Goal: Transaction & Acquisition: Purchase product/service

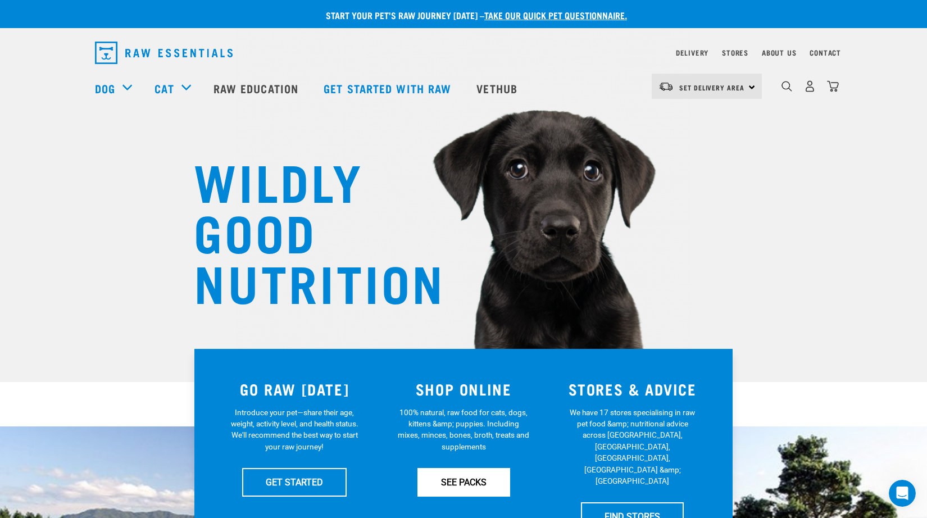
click at [484, 479] on link "SEE PACKS" at bounding box center [463, 482] width 93 height 28
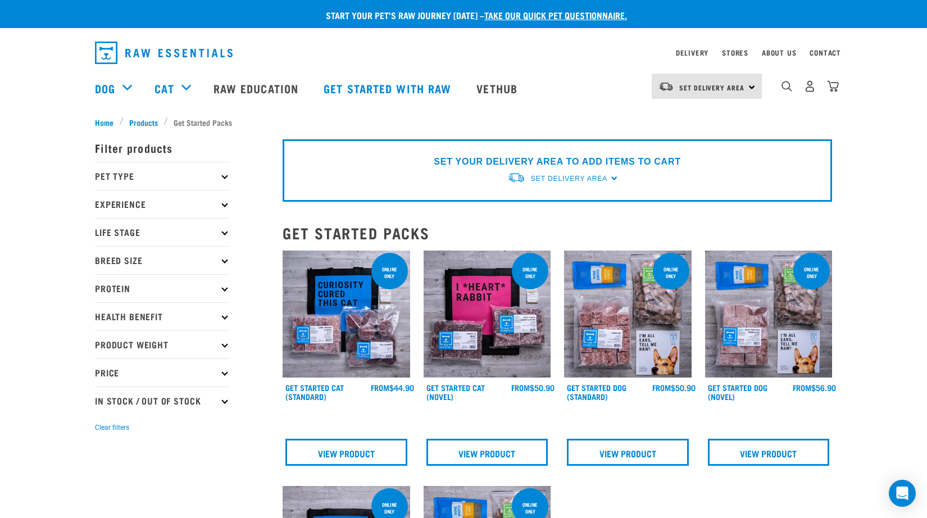
click at [157, 298] on p "Protein" at bounding box center [162, 288] width 135 height 28
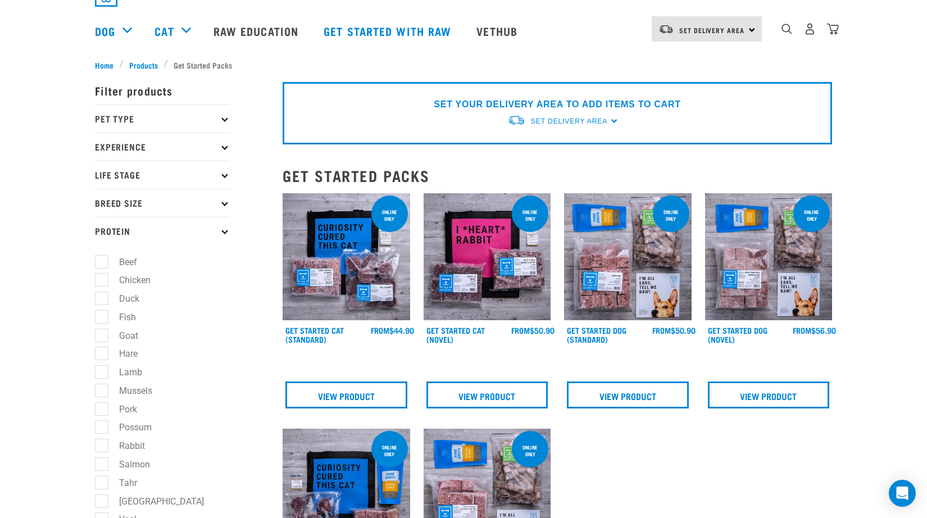
scroll to position [58, 0]
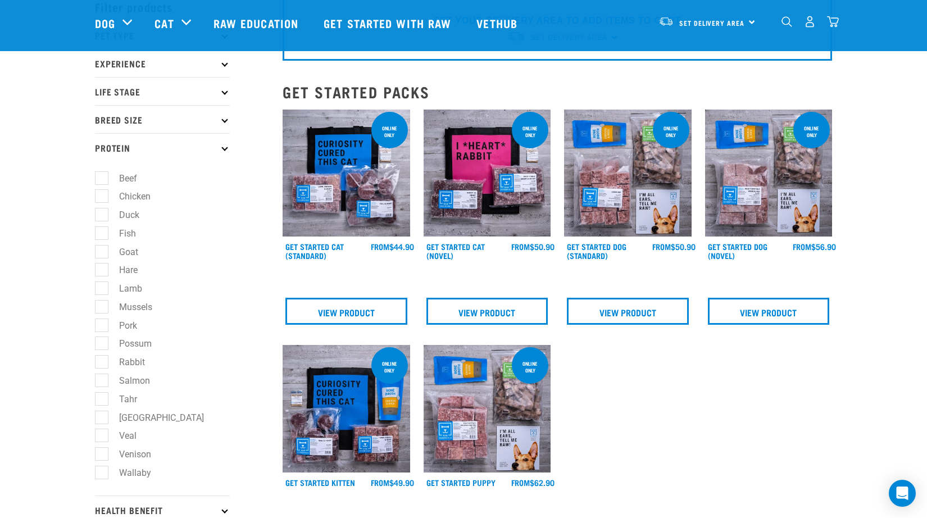
click at [105, 254] on label "Goat" at bounding box center [122, 252] width 42 height 14
click at [102, 253] on input "Goat" at bounding box center [98, 249] width 7 height 7
checkbox input "true"
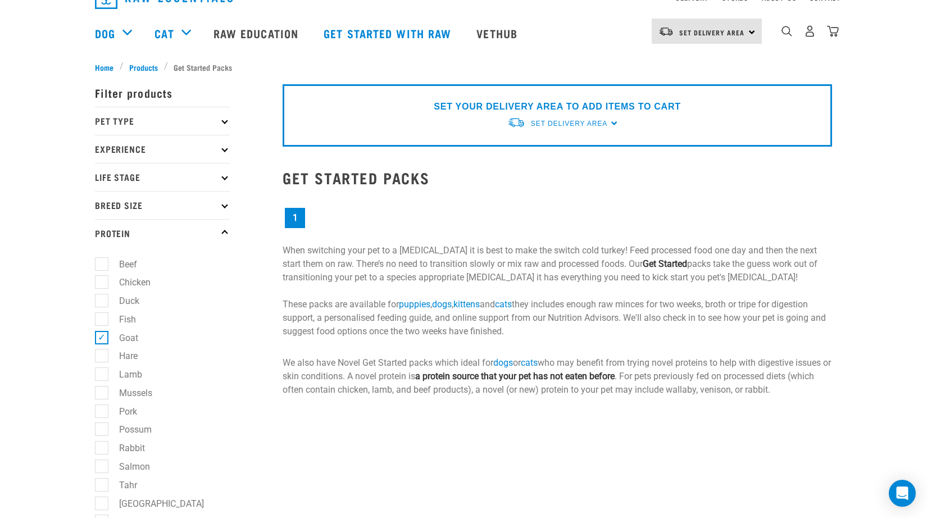
scroll to position [56, 0]
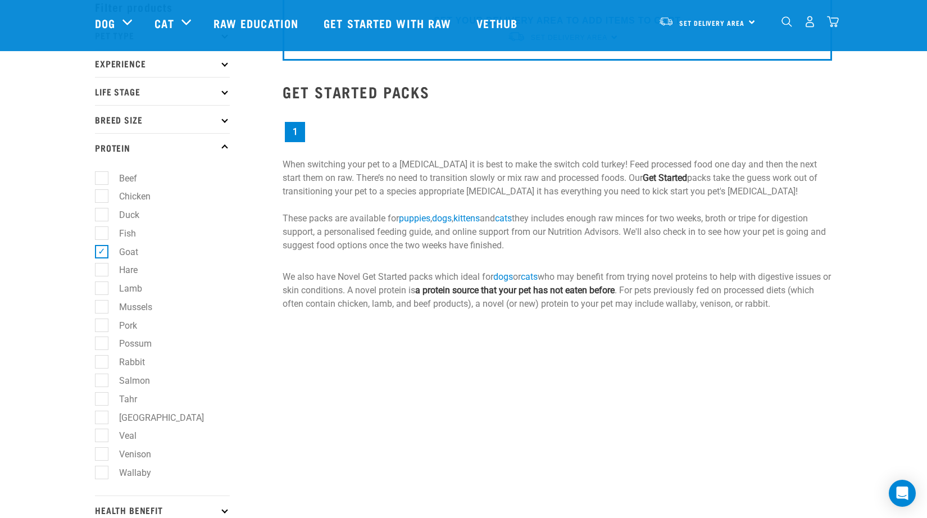
click at [101, 361] on label "Rabbit" at bounding box center [125, 362] width 48 height 14
click at [98, 361] on input "Rabbit" at bounding box center [98, 360] width 7 height 7
checkbox input "true"
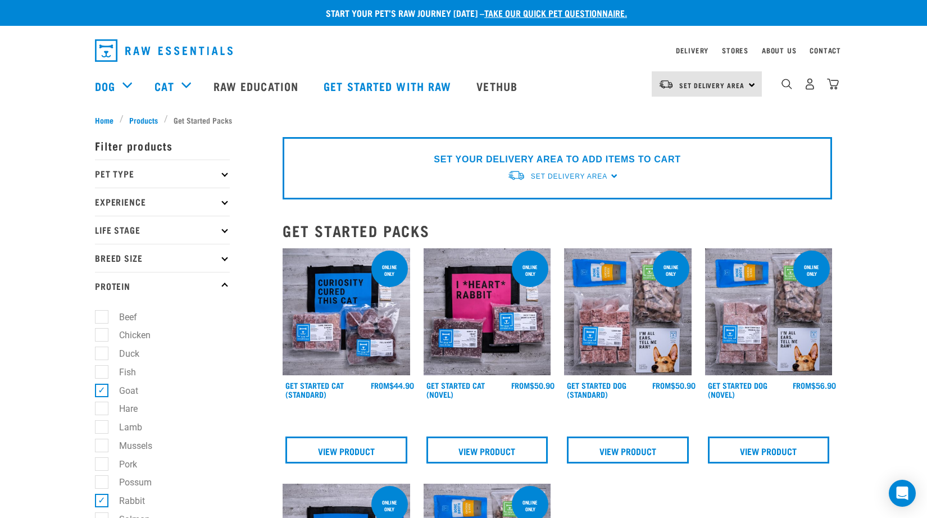
scroll to position [12, 0]
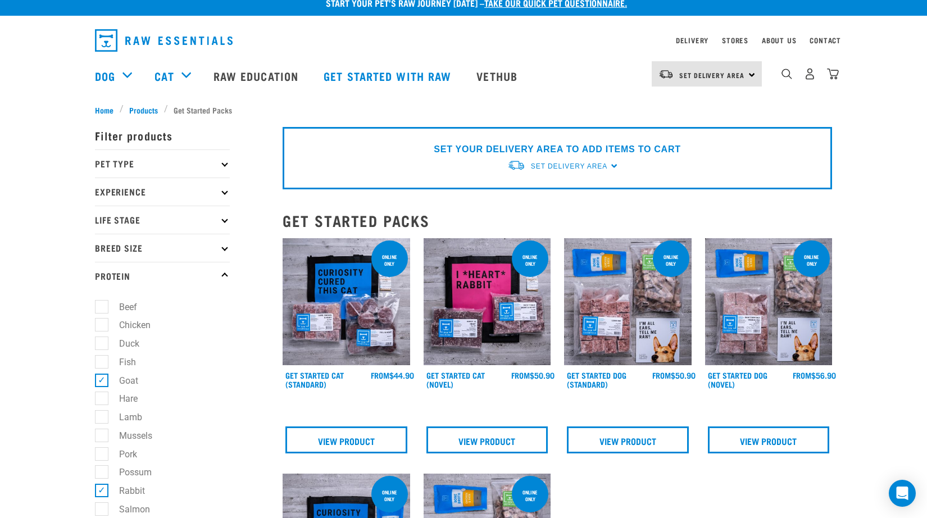
click at [106, 398] on label "Hare" at bounding box center [121, 399] width 41 height 14
click at [102, 398] on input "Hare" at bounding box center [98, 396] width 7 height 7
checkbox input "true"
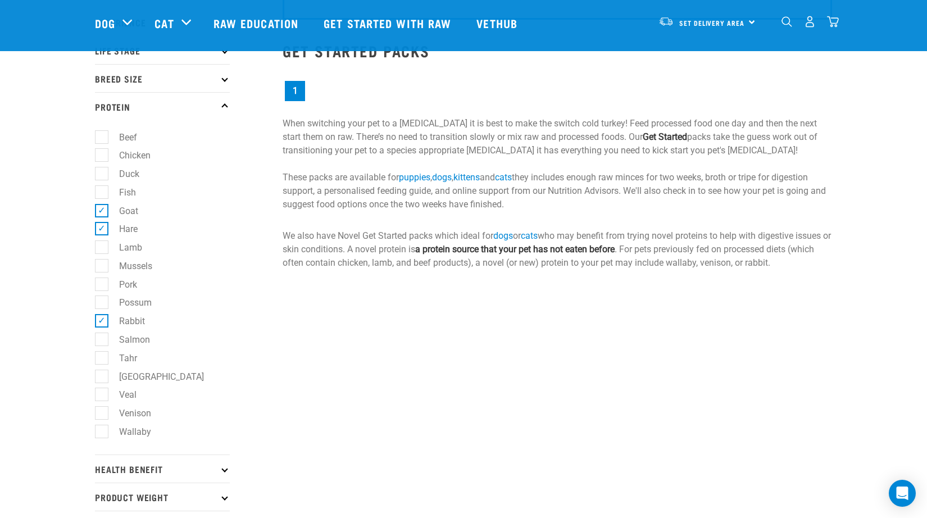
scroll to position [110, 0]
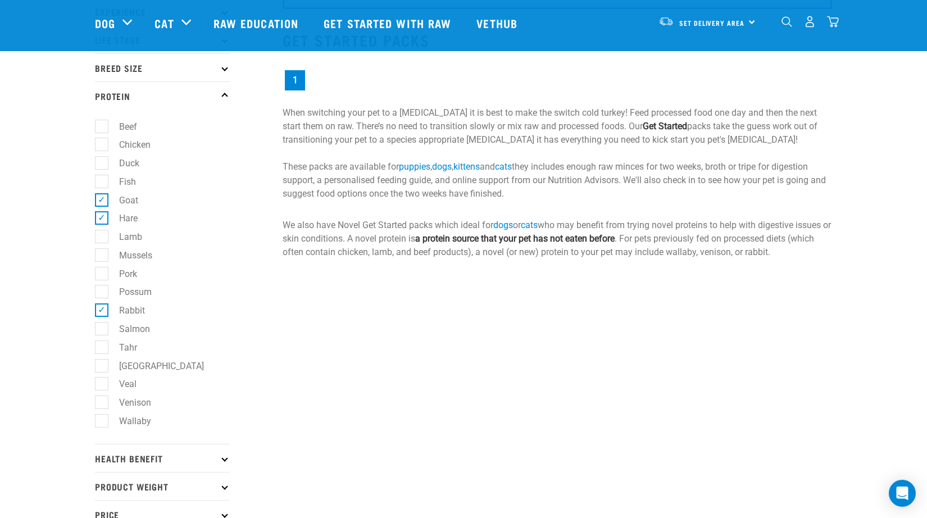
click at [103, 242] on label "Lamb" at bounding box center [124, 237] width 46 height 14
click at [102, 239] on input "Lamb" at bounding box center [98, 234] width 7 height 7
checkbox input "true"
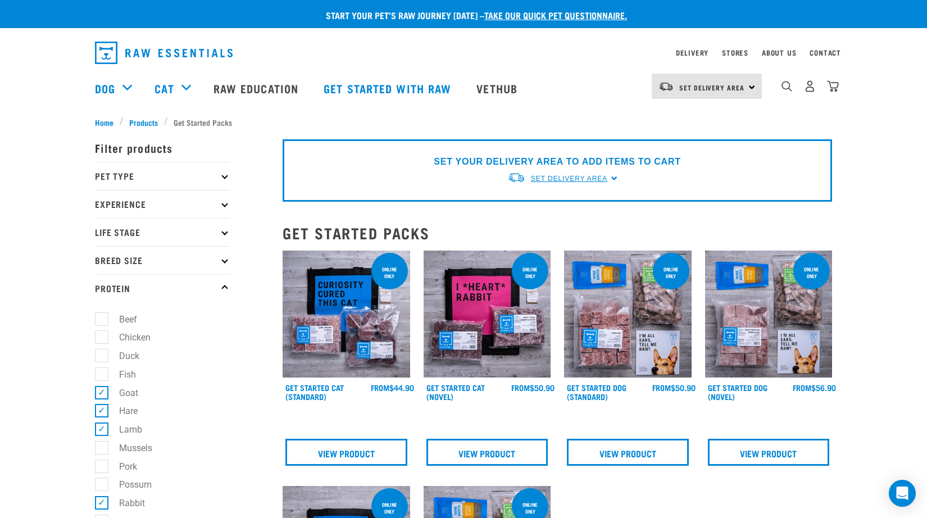
click at [576, 174] on link "Set Delivery Area" at bounding box center [569, 179] width 76 height 10
click at [581, 197] on link "[GEOGRAPHIC_DATA]" at bounding box center [563, 205] width 112 height 19
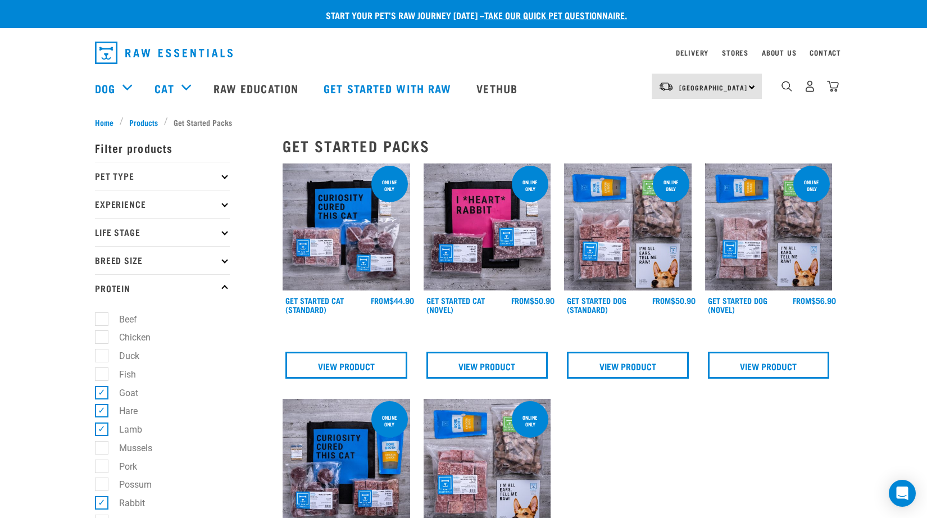
click at [138, 124] on div "× Filter products Pet Type Dog Cat Experience New Raw Feeder Experienced Raw Fe…" at bounding box center [182, 481] width 188 height 721
click at [149, 119] on span "Products" at bounding box center [143, 122] width 29 height 12
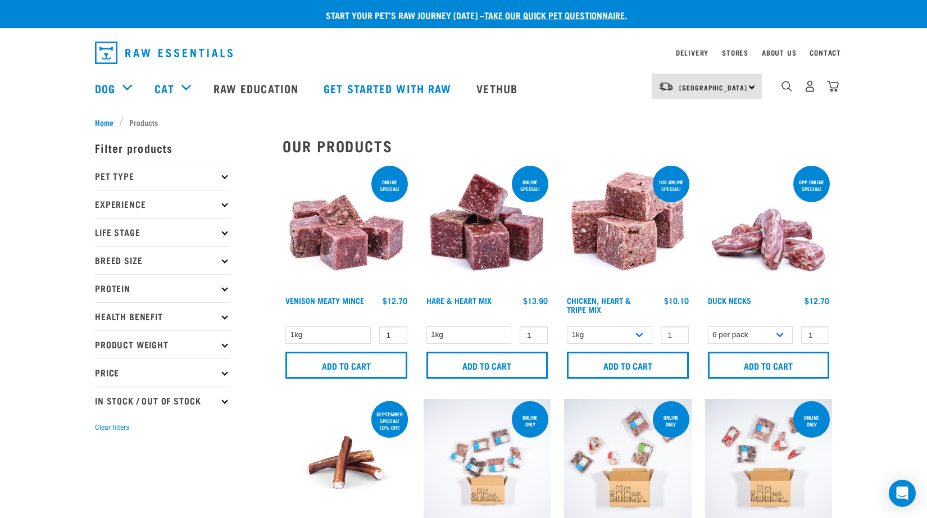
click at [154, 284] on p "Protein" at bounding box center [162, 288] width 135 height 28
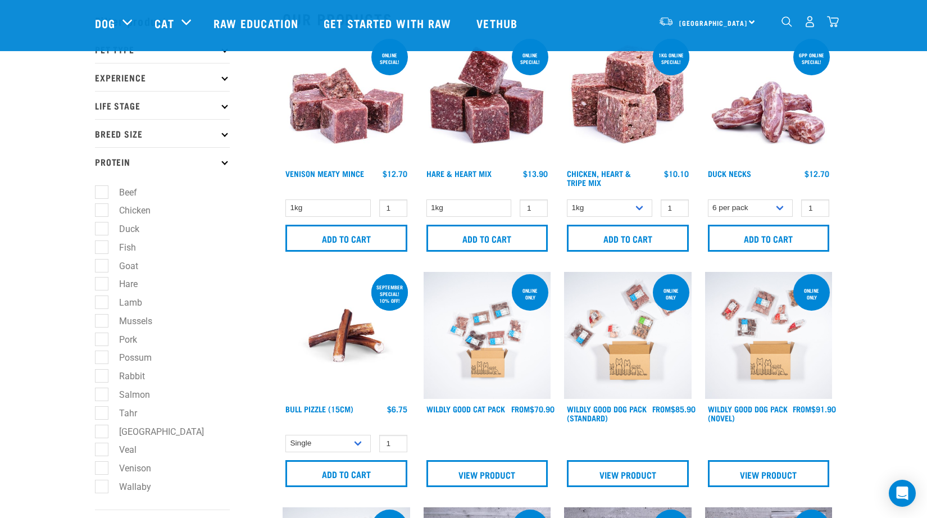
scroll to position [43, 0]
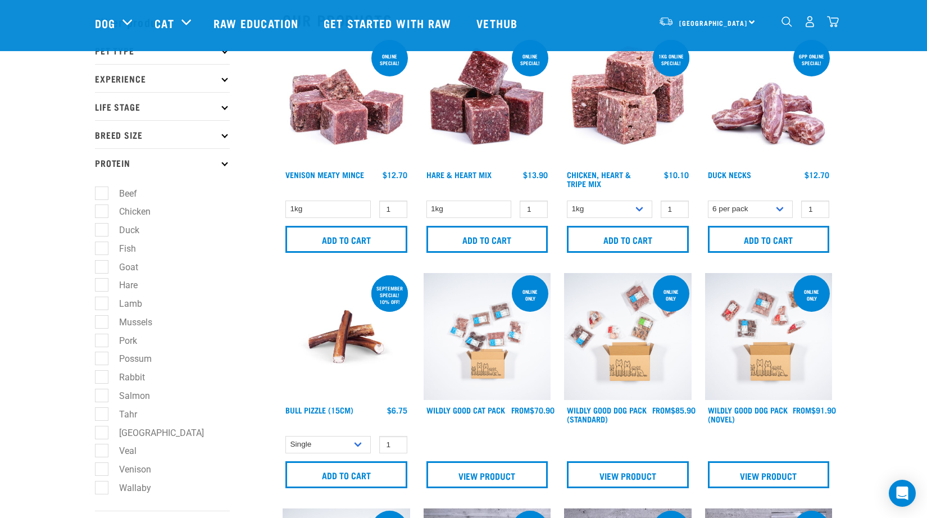
click at [101, 376] on label "Rabbit" at bounding box center [125, 377] width 48 height 14
click at [101, 376] on input "Rabbit" at bounding box center [98, 375] width 7 height 7
checkbox input "true"
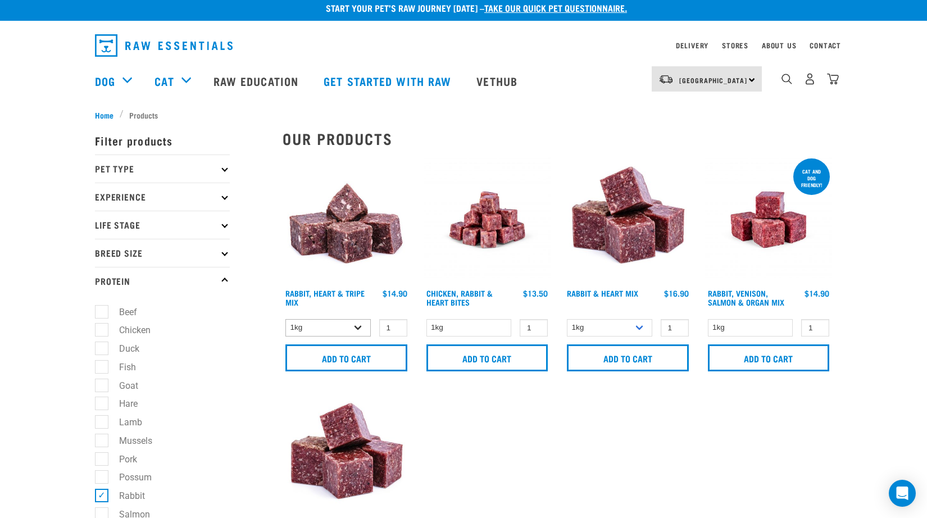
scroll to position [7, 0]
select select "706"
click at [396, 325] on input "2" at bounding box center [393, 327] width 28 height 17
click at [396, 325] on input "3" at bounding box center [393, 327] width 28 height 17
type input "4"
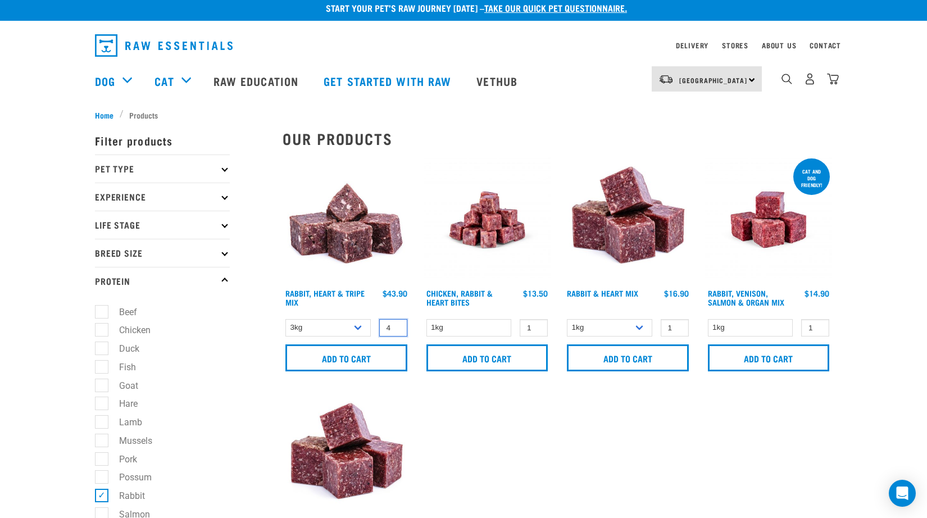
click at [396, 325] on input "4" at bounding box center [393, 327] width 28 height 17
click at [374, 360] on input "Add to cart" at bounding box center [346, 357] width 122 height 27
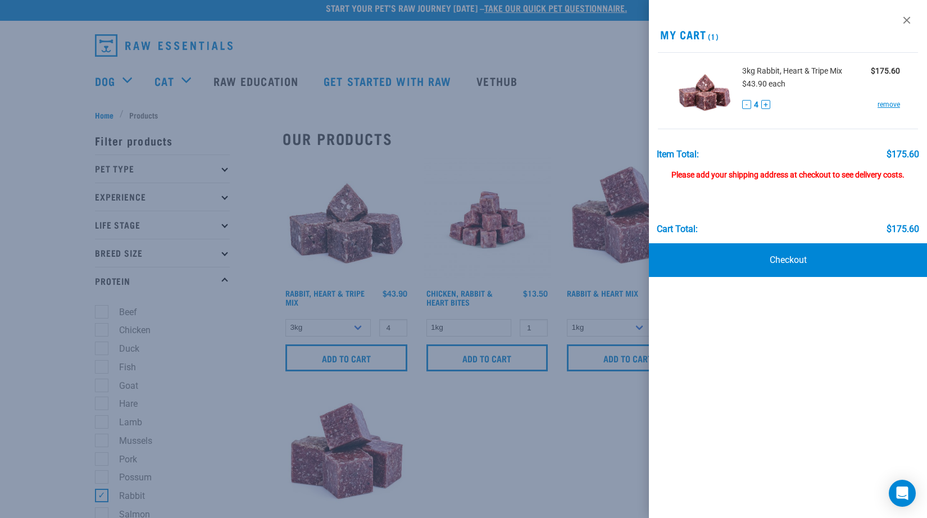
click at [524, 462] on div at bounding box center [463, 259] width 927 height 518
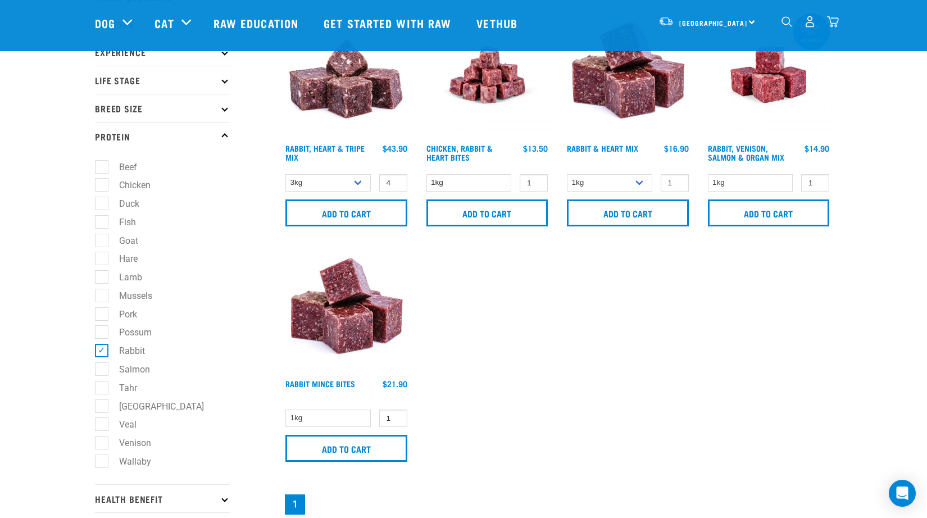
scroll to position [74, 0]
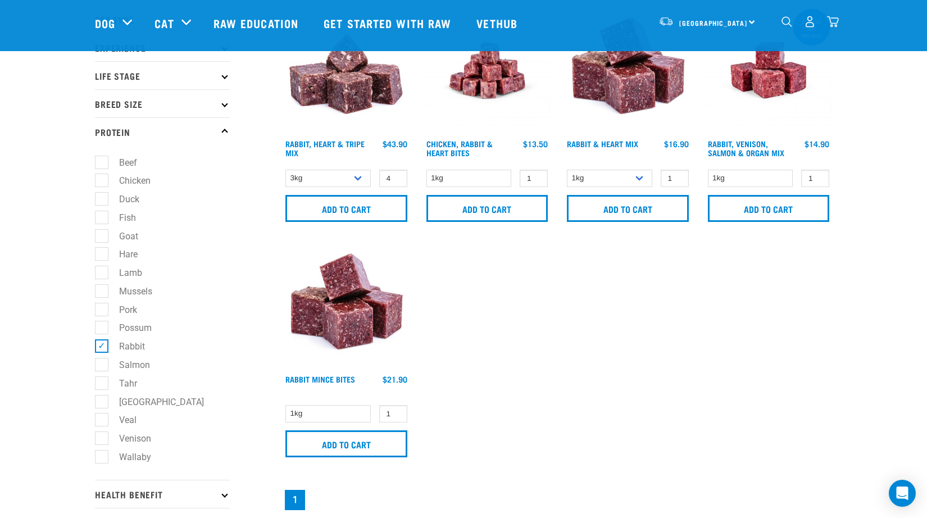
click at [115, 342] on label "Rabbit" at bounding box center [125, 346] width 48 height 14
click at [102, 342] on input "Rabbit" at bounding box center [98, 344] width 7 height 7
checkbox input "false"
click at [109, 240] on label "Goat" at bounding box center [122, 236] width 42 height 14
click at [102, 238] on input "Goat" at bounding box center [98, 233] width 7 height 7
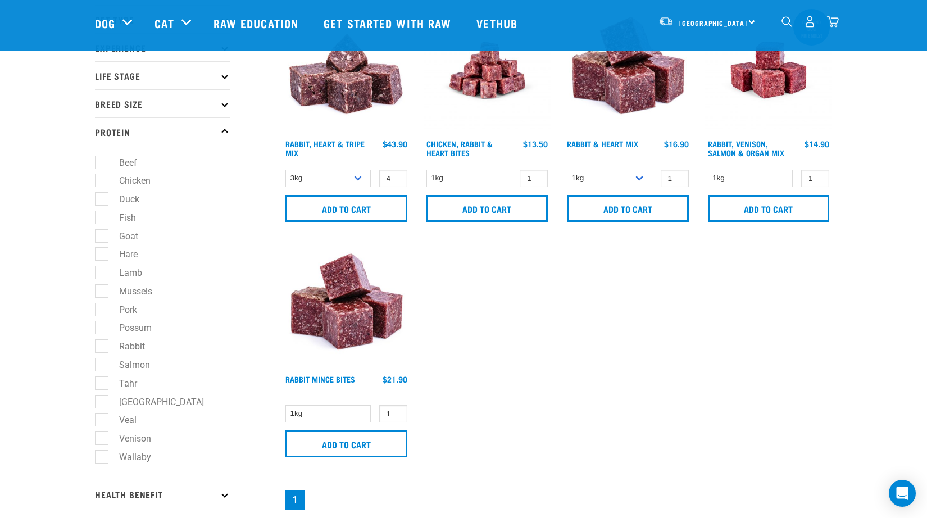
checkbox input "true"
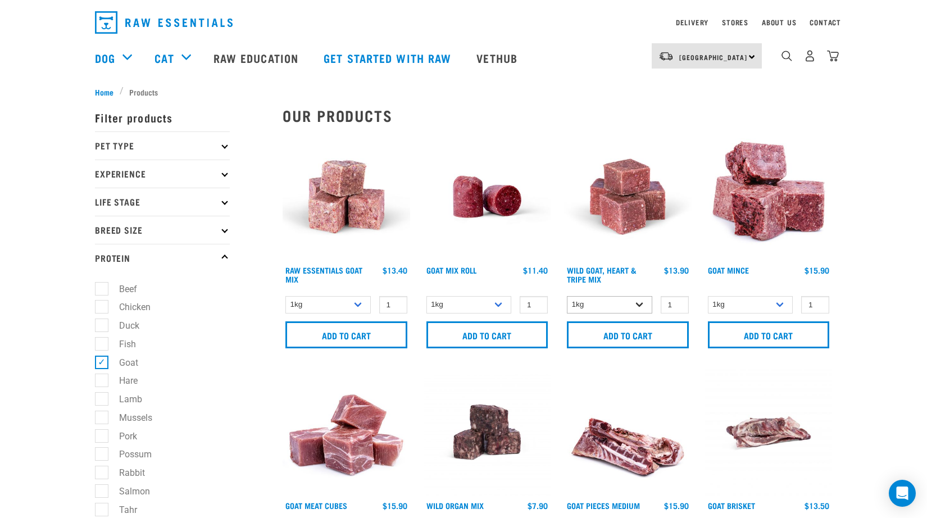
scroll to position [30, 0]
select select "262170"
click at [675, 302] on input "2" at bounding box center [675, 305] width 28 height 17
type input "3"
click at [676, 302] on input "3" at bounding box center [675, 305] width 28 height 17
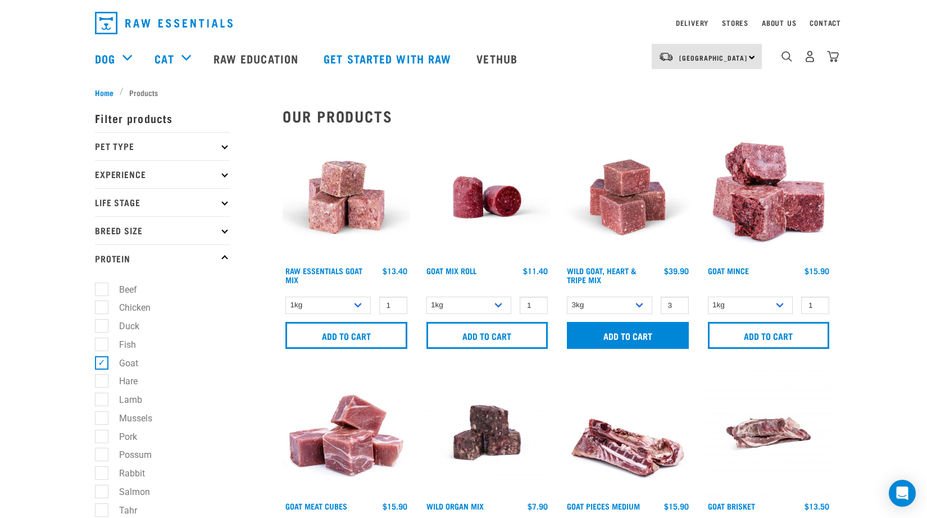
click at [655, 326] on input "Add to cart" at bounding box center [628, 335] width 122 height 27
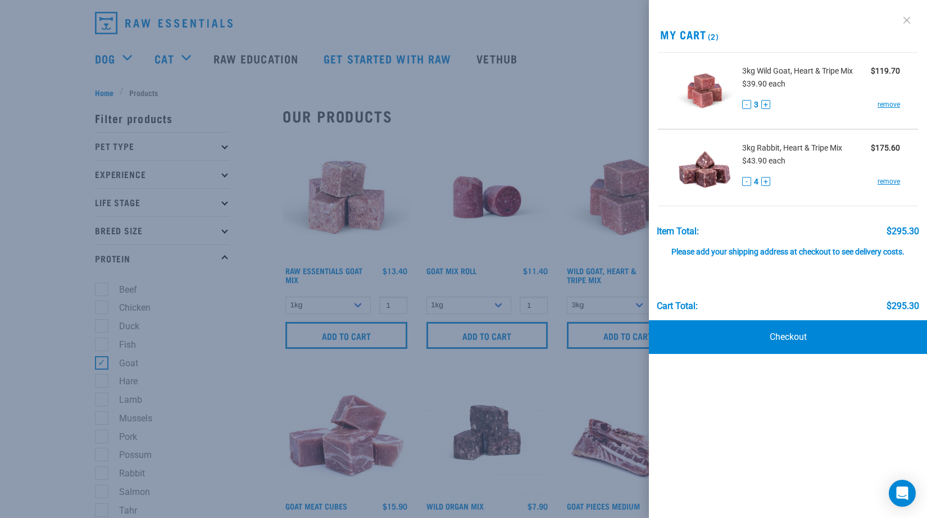
click at [905, 18] on link at bounding box center [907, 20] width 18 height 18
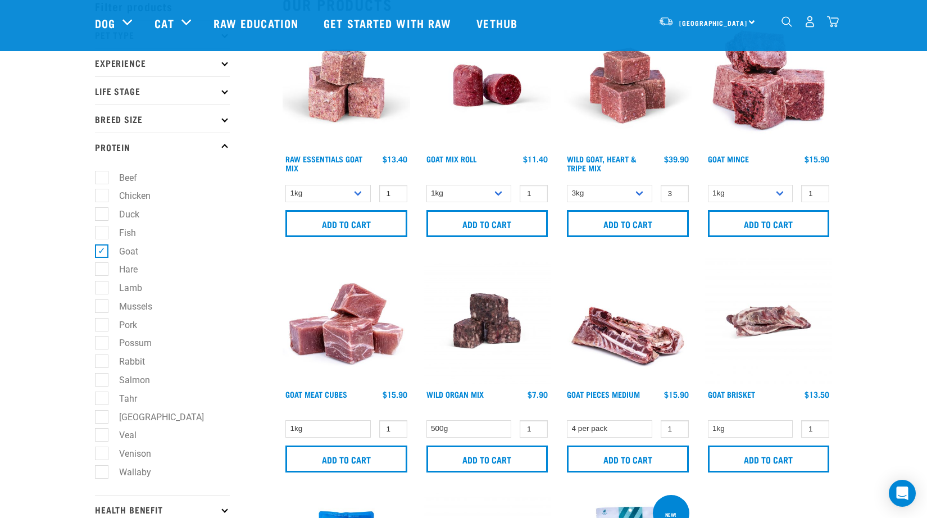
scroll to position [63, 0]
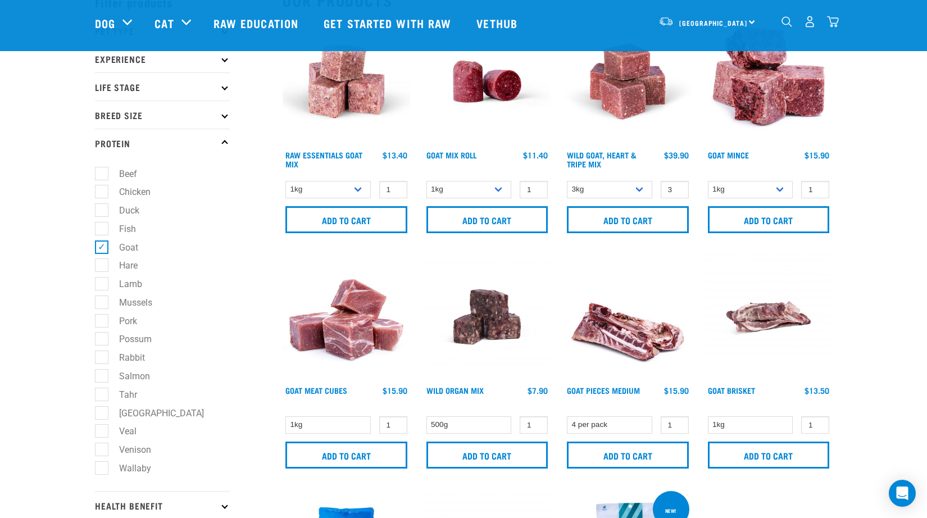
click at [119, 249] on label "Goat" at bounding box center [122, 247] width 42 height 14
click at [102, 249] on input "Goat" at bounding box center [98, 245] width 7 height 7
checkbox input "false"
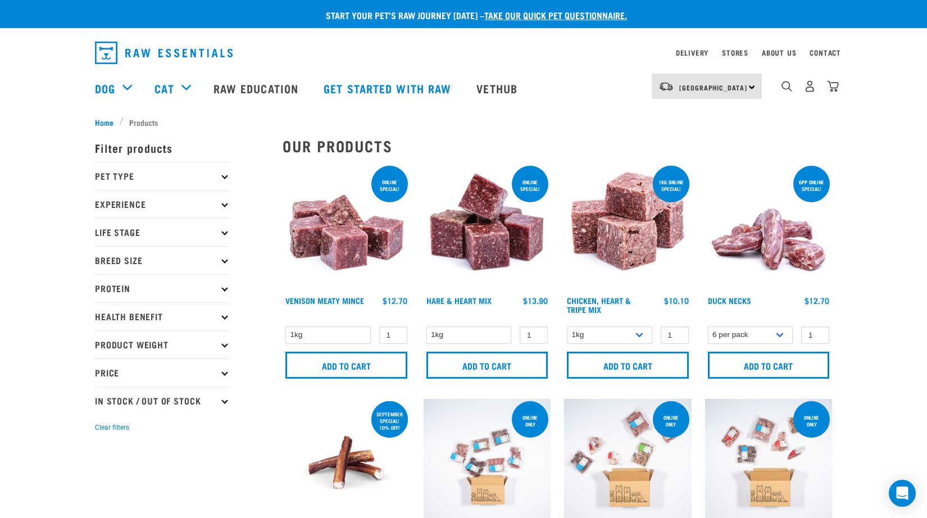
click at [147, 285] on p "Protein" at bounding box center [162, 288] width 135 height 28
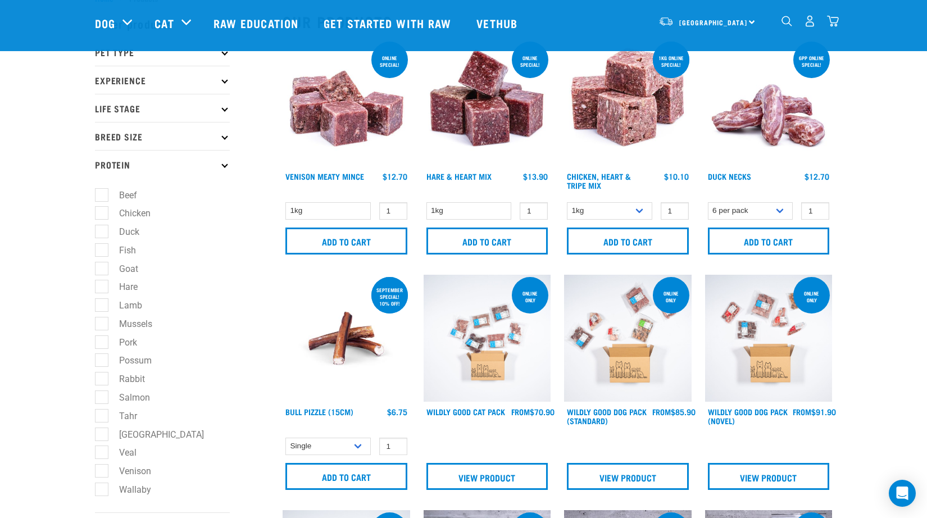
scroll to position [42, 0]
click at [104, 360] on label "Possum" at bounding box center [128, 360] width 55 height 14
click at [102, 360] on input "Possum" at bounding box center [98, 358] width 7 height 7
checkbox input "true"
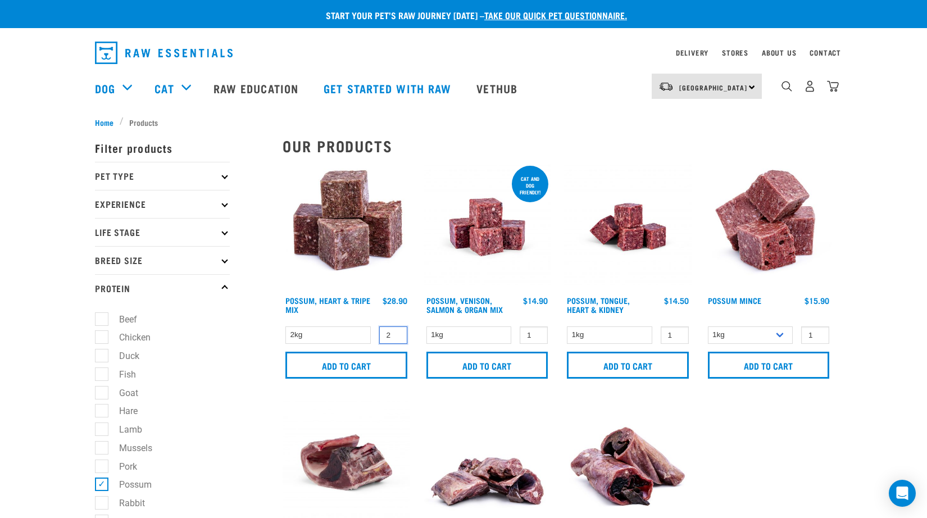
click at [396, 333] on input "2" at bounding box center [393, 334] width 28 height 17
click at [396, 333] on input "3" at bounding box center [393, 334] width 28 height 17
click at [375, 366] on input "Add to cart" at bounding box center [346, 365] width 122 height 27
click at [0, 443] on article "There are 1 items left in stock of Possum, Heart & Tripe Mix, please remove thi…" at bounding box center [0, 259] width 0 height 518
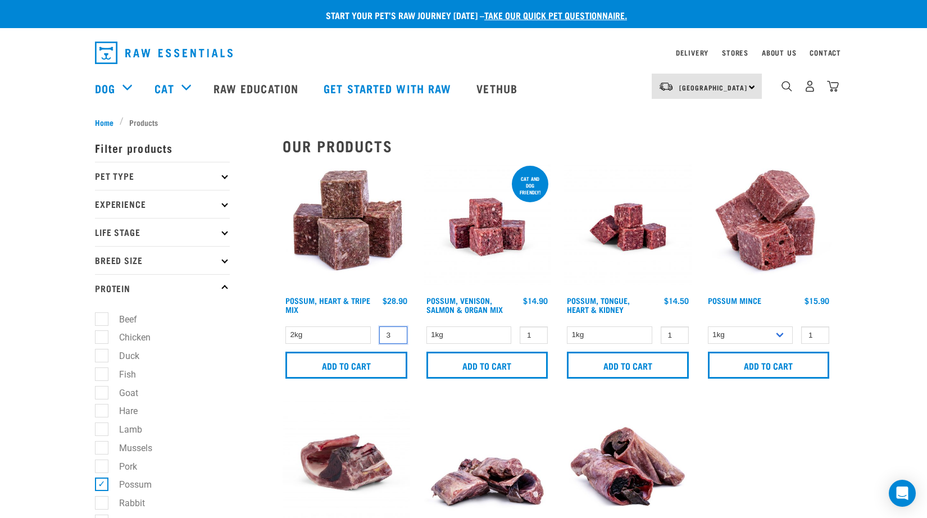
click at [389, 333] on input "3" at bounding box center [393, 334] width 28 height 17
click at [390, 334] on input "3" at bounding box center [393, 334] width 28 height 17
type input "1"
click at [376, 367] on input "Add to cart" at bounding box center [346, 365] width 122 height 27
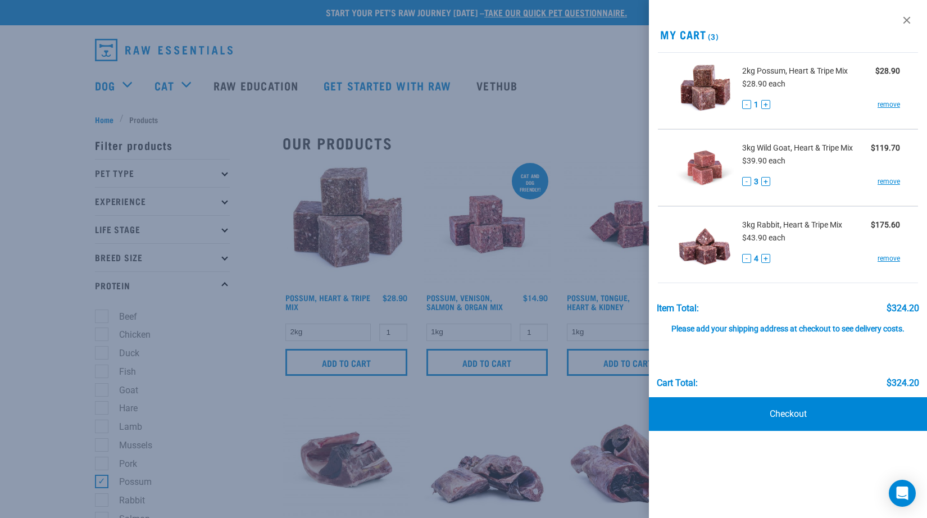
scroll to position [4, 0]
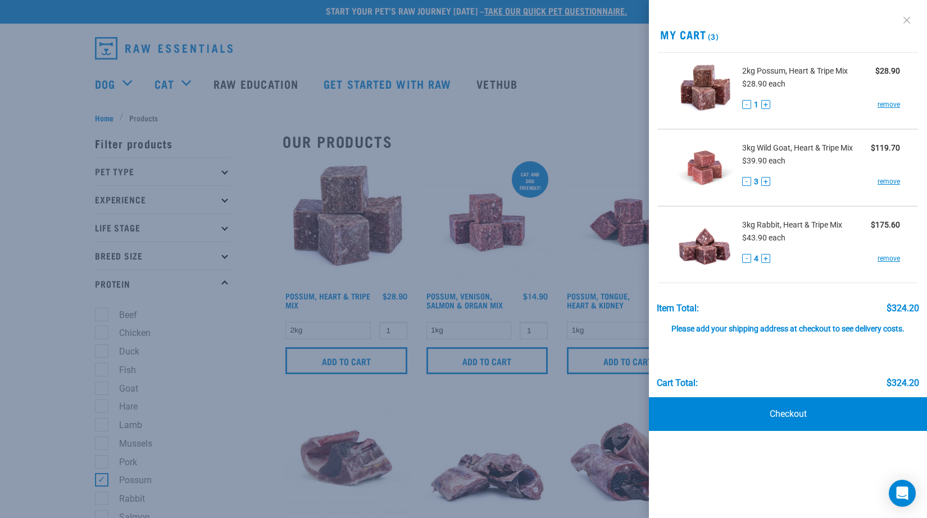
click at [903, 24] on link at bounding box center [907, 20] width 18 height 18
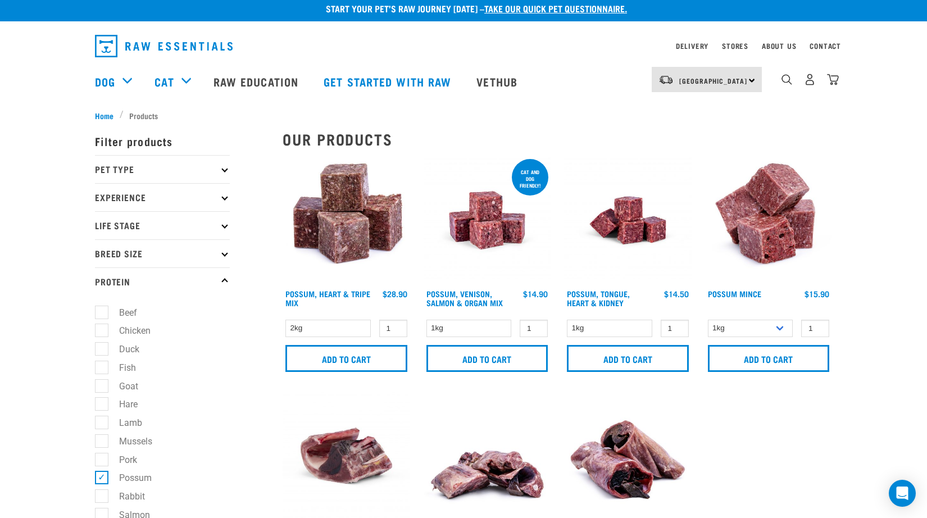
scroll to position [46, 0]
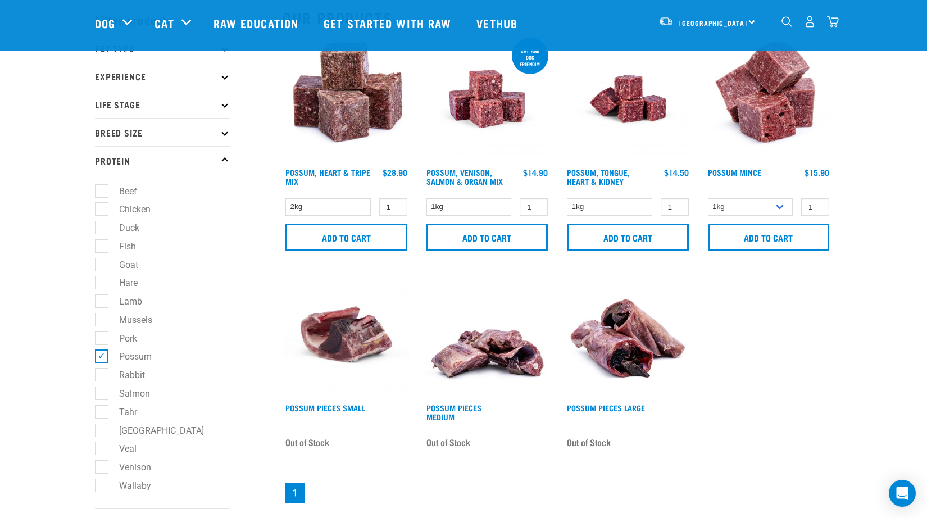
click at [113, 360] on label "Possum" at bounding box center [128, 356] width 55 height 14
click at [102, 358] on input "Possum" at bounding box center [98, 354] width 7 height 7
checkbox input "false"
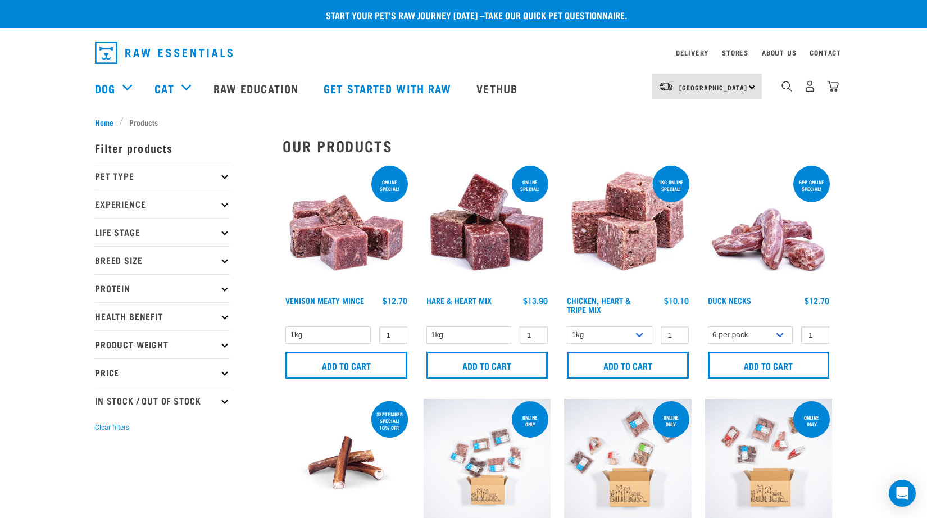
click at [106, 282] on p "Protein" at bounding box center [162, 288] width 135 height 28
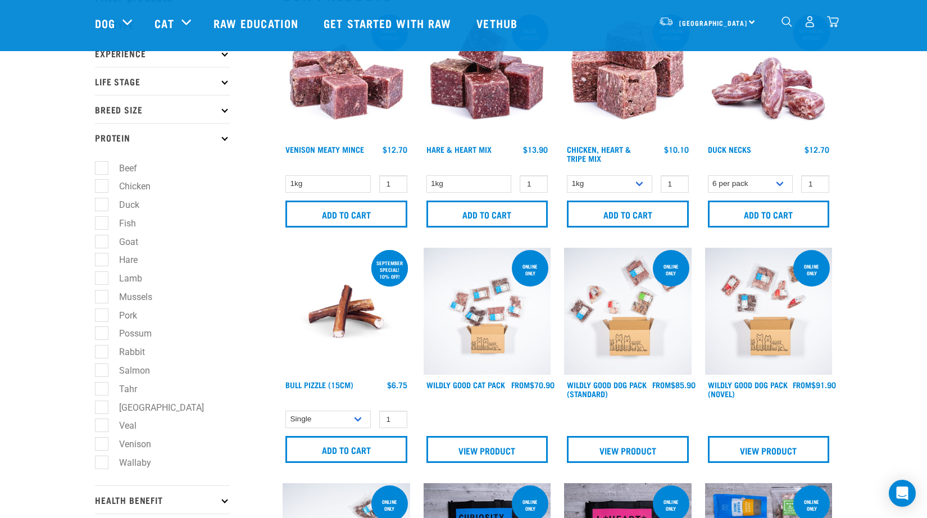
scroll to position [75, 0]
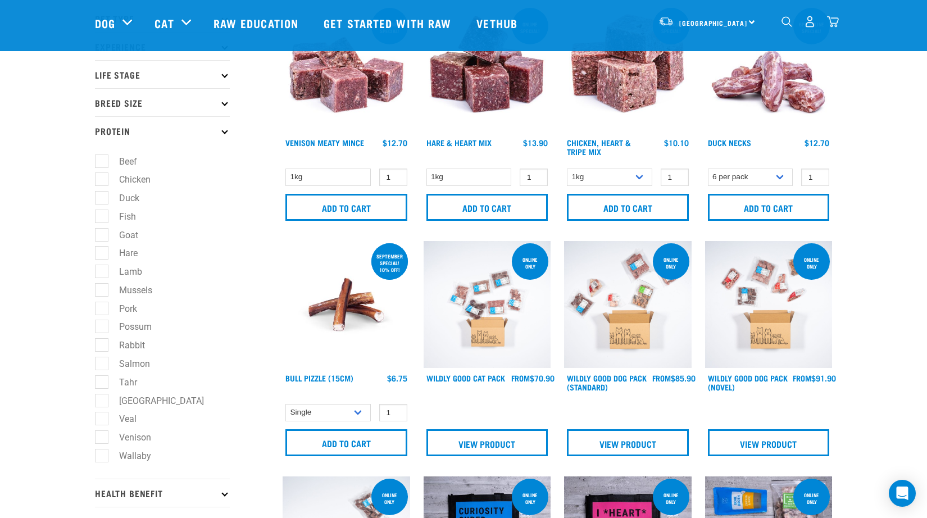
click at [828, 19] on img "dropdown navigation" at bounding box center [833, 22] width 12 height 12
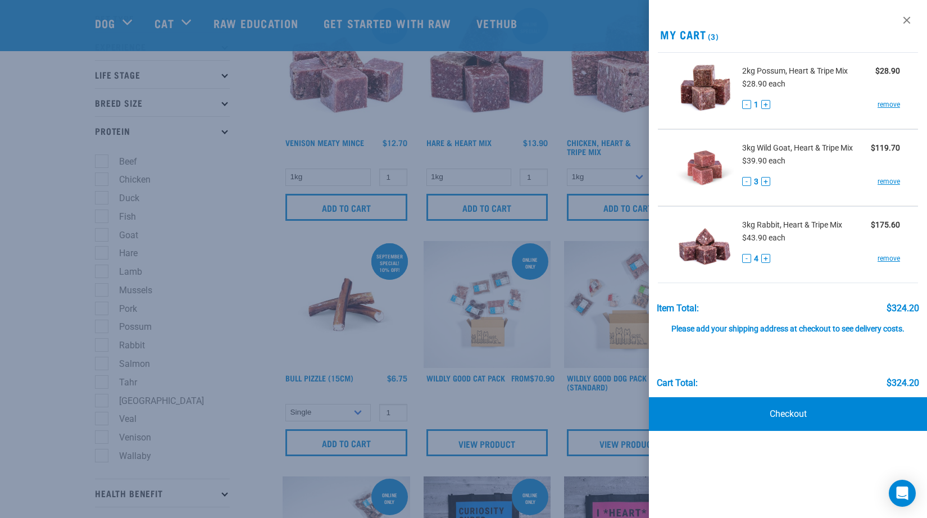
click at [828, 19] on div "View past orders / re-order My Cart (3) 2kg Possum, Heart & Tripe Mix $28.90 $2…" at bounding box center [788, 259] width 278 height 518
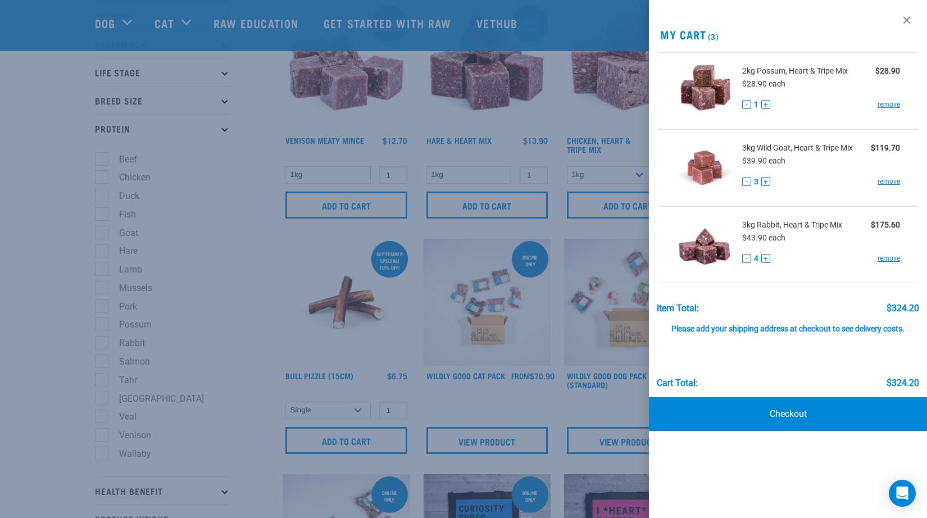
click at [175, 324] on div at bounding box center [463, 259] width 927 height 518
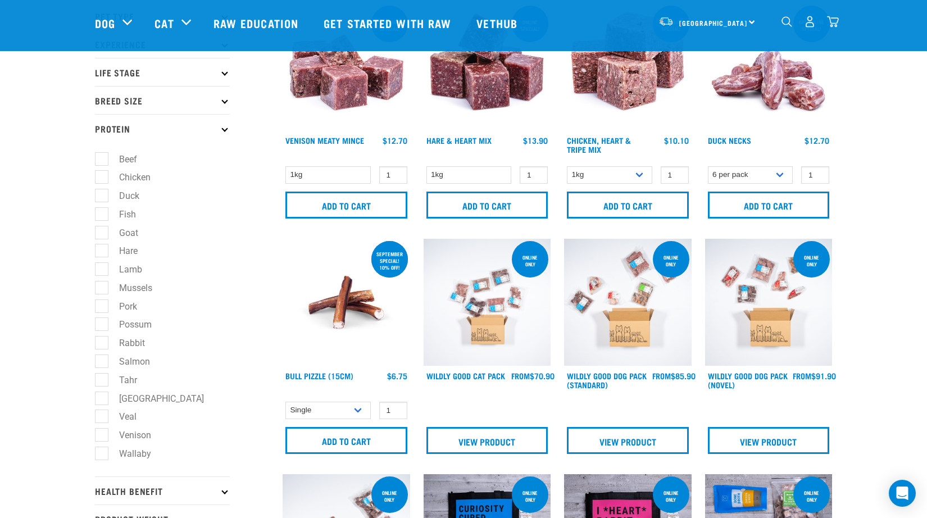
scroll to position [73, 0]
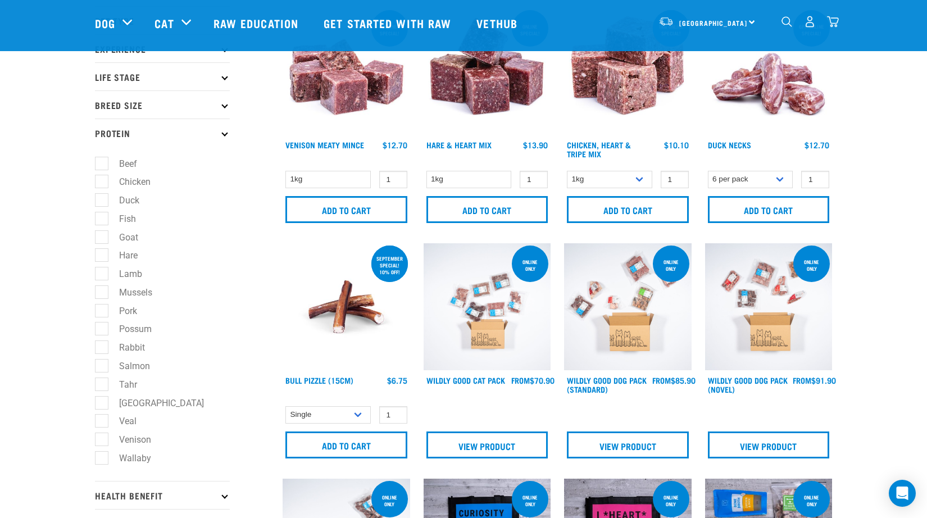
click at [102, 276] on label "Lamb" at bounding box center [124, 274] width 46 height 14
click at [102, 276] on input "Lamb" at bounding box center [98, 272] width 7 height 7
checkbox input "true"
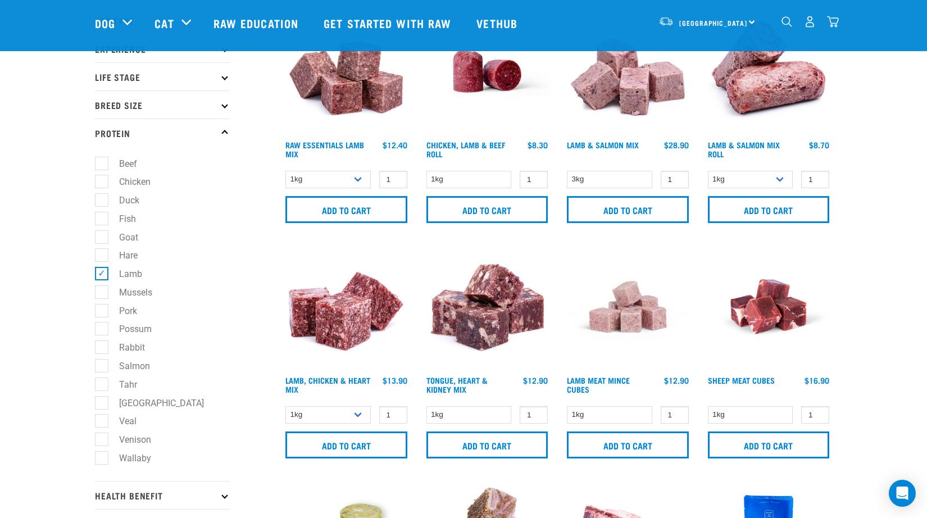
scroll to position [72, 1]
click at [101, 278] on label "Lamb" at bounding box center [124, 274] width 46 height 14
click at [98, 276] on input "Lamb" at bounding box center [98, 272] width 7 height 7
checkbox input "false"
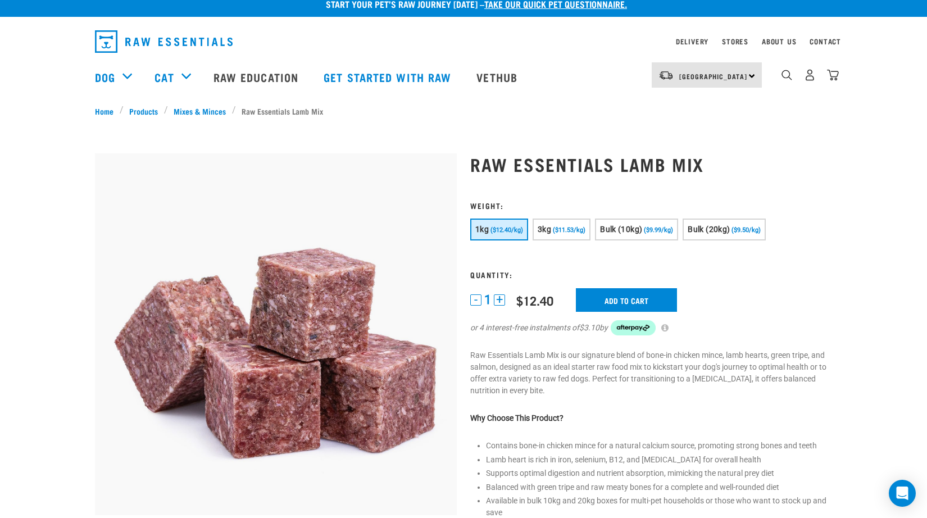
scroll to position [12, 0]
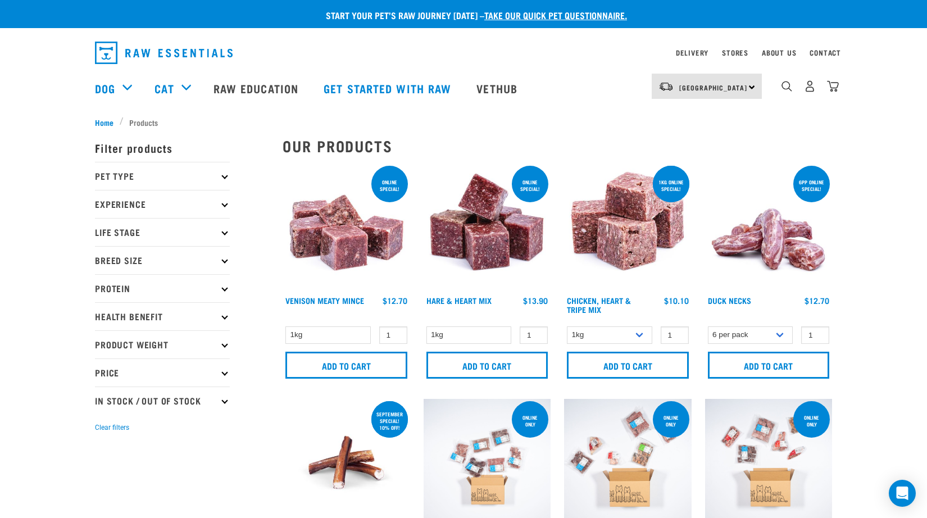
click at [154, 283] on p "Protein" at bounding box center [162, 288] width 135 height 28
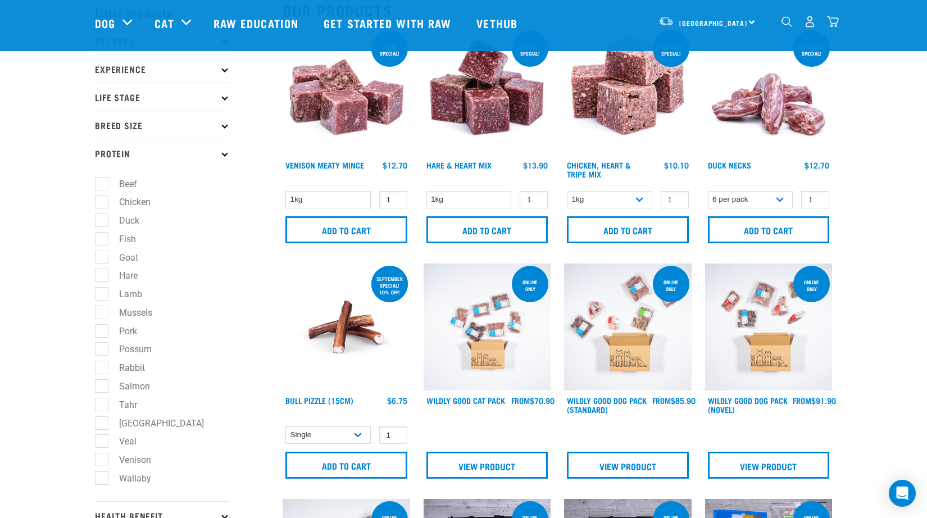
scroll to position [53, 0]
click at [105, 481] on label "Wallaby" at bounding box center [128, 478] width 54 height 14
click at [102, 480] on input "Wallaby" at bounding box center [98, 475] width 7 height 7
checkbox input "true"
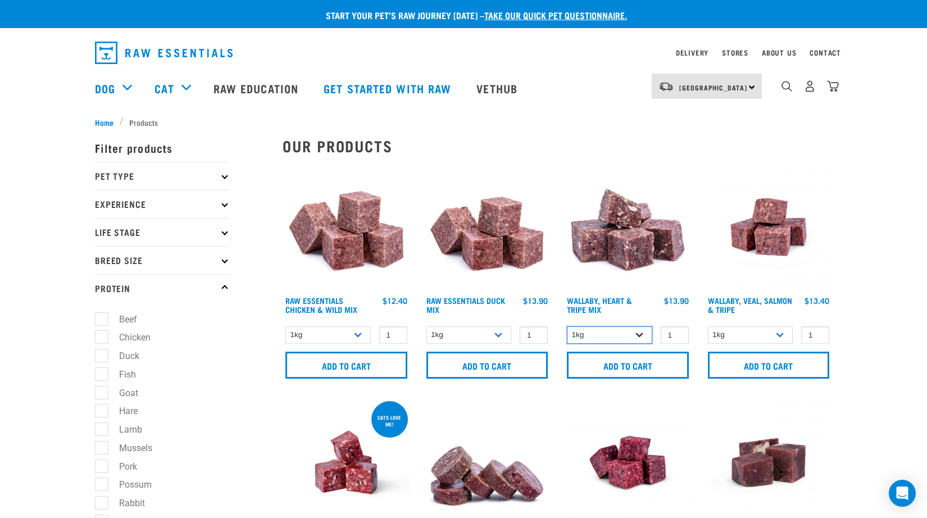
select select "776"
click at [676, 326] on input "1" at bounding box center [675, 334] width 28 height 17
type input "2"
click at [676, 330] on input "2" at bounding box center [675, 334] width 28 height 17
click at [649, 371] on input "Add to cart" at bounding box center [628, 365] width 122 height 27
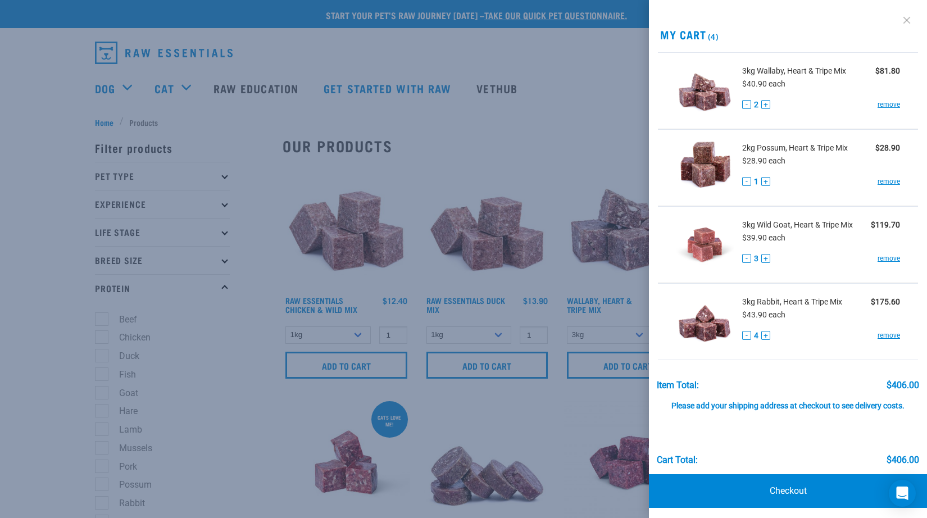
click at [906, 17] on link at bounding box center [907, 20] width 18 height 18
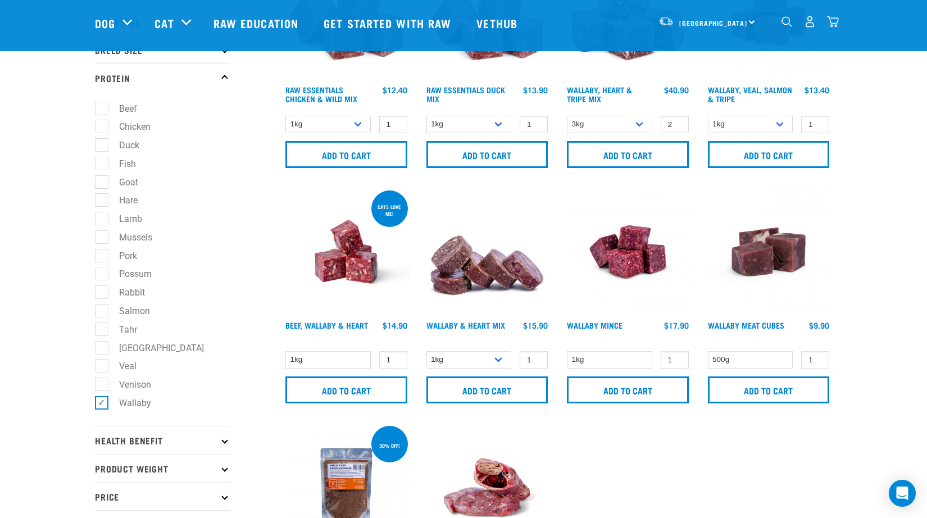
scroll to position [135, 0]
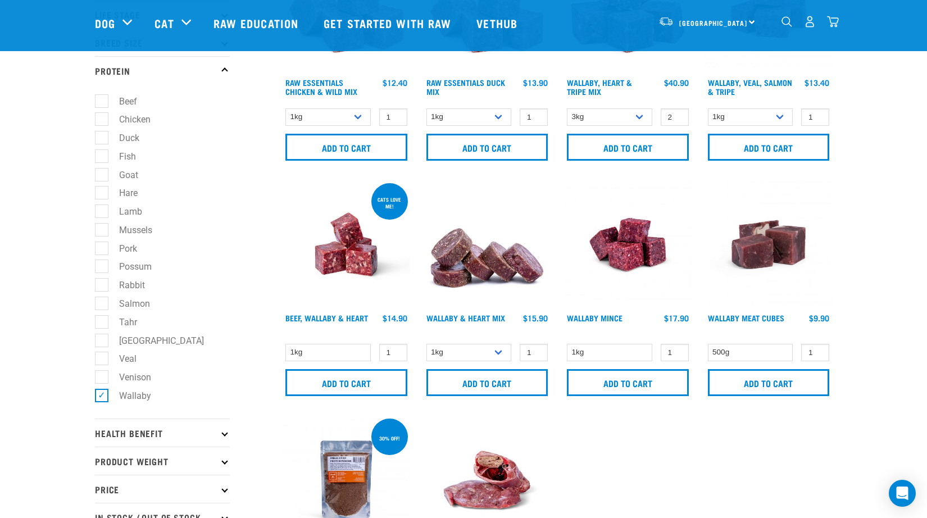
click at [110, 396] on label "Wallaby" at bounding box center [128, 396] width 54 height 14
click at [102, 396] on input "Wallaby" at bounding box center [98, 393] width 7 height 7
checkbox input "false"
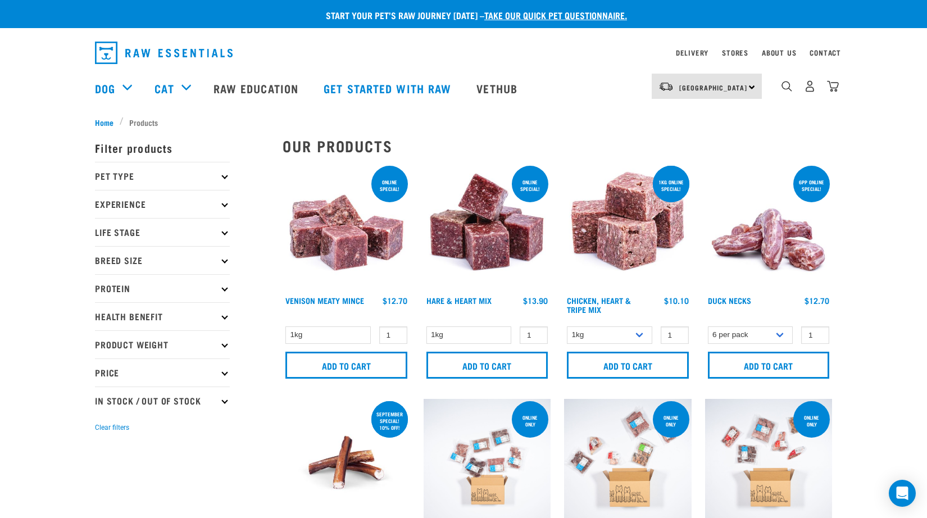
click at [183, 290] on p "Protein" at bounding box center [162, 288] width 135 height 28
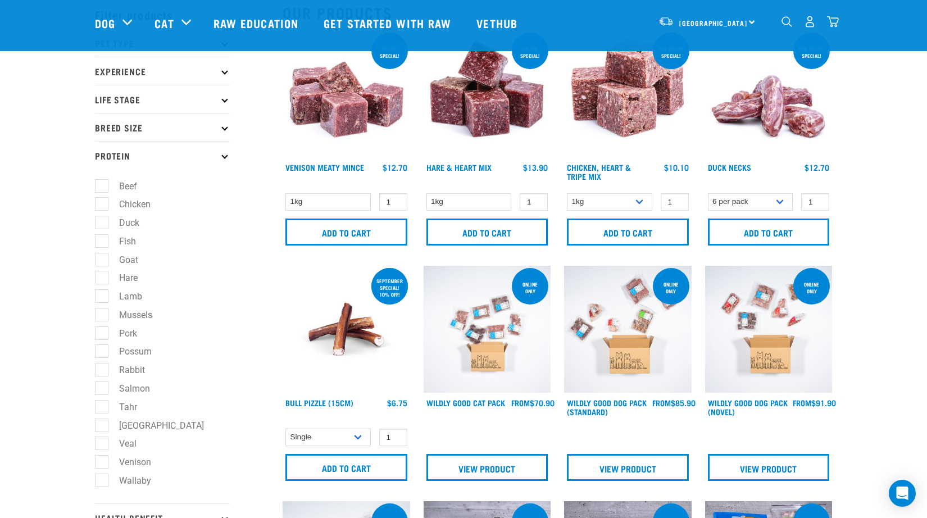
scroll to position [52, 0]
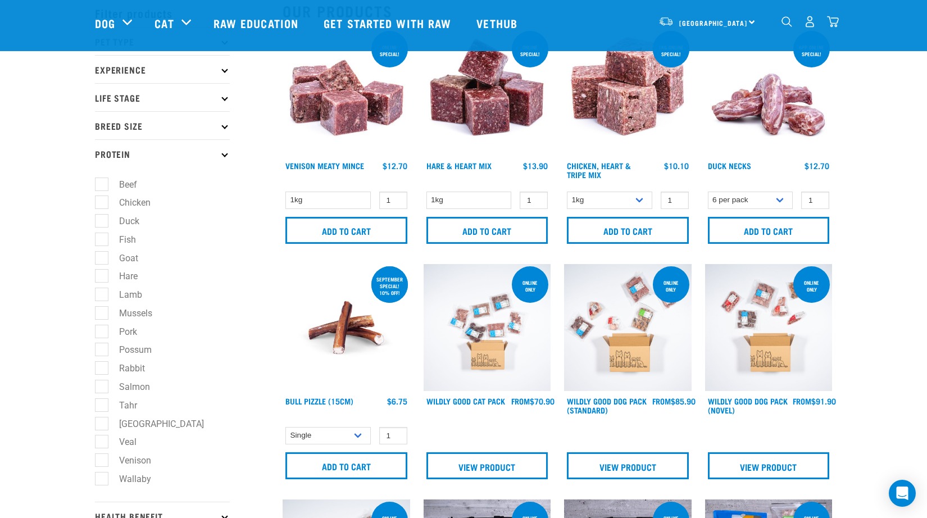
click at [102, 189] on label "Beef" at bounding box center [121, 185] width 40 height 14
click at [102, 186] on input "Beef" at bounding box center [98, 182] width 7 height 7
checkbox input "true"
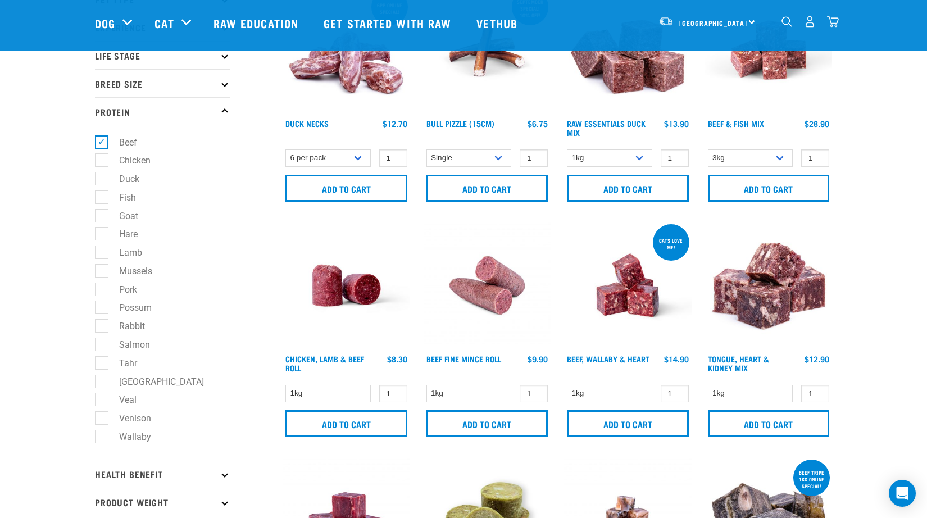
scroll to position [97, 0]
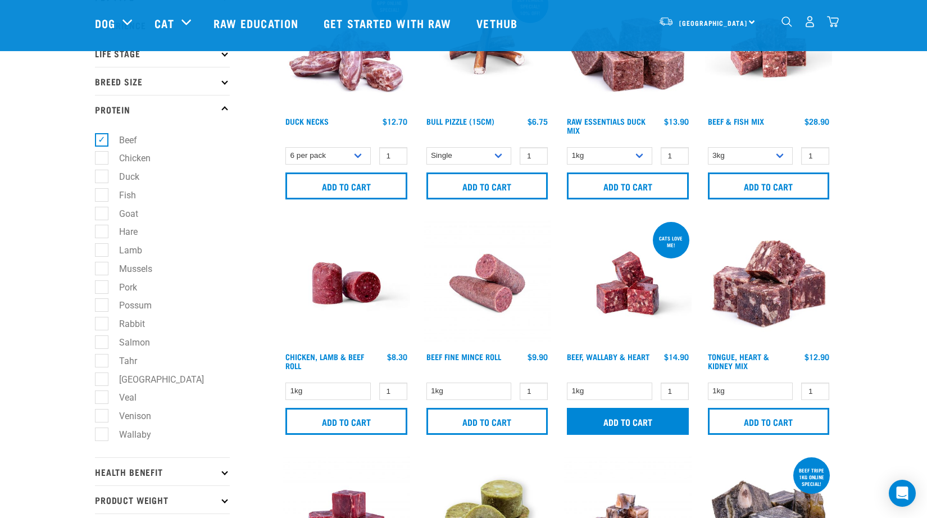
click at [667, 425] on input "Add to cart" at bounding box center [628, 421] width 122 height 27
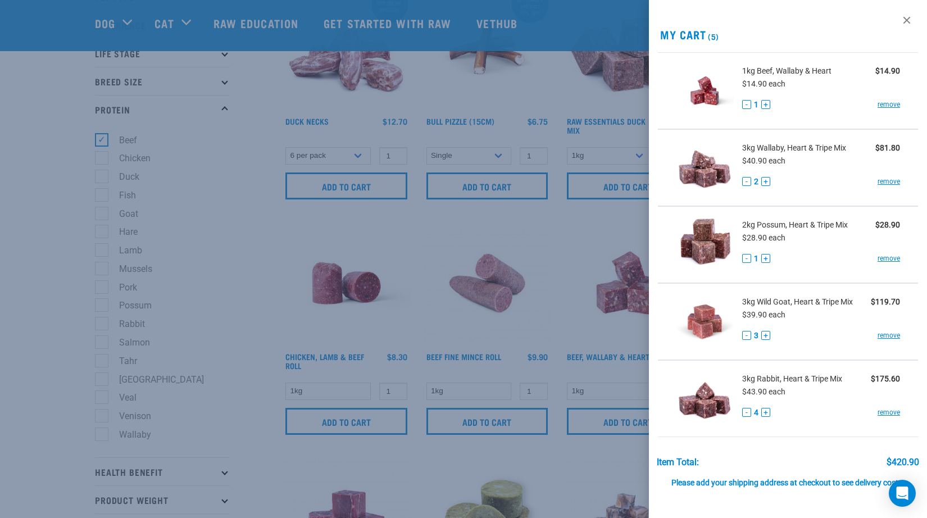
click at [242, 212] on div at bounding box center [463, 259] width 927 height 518
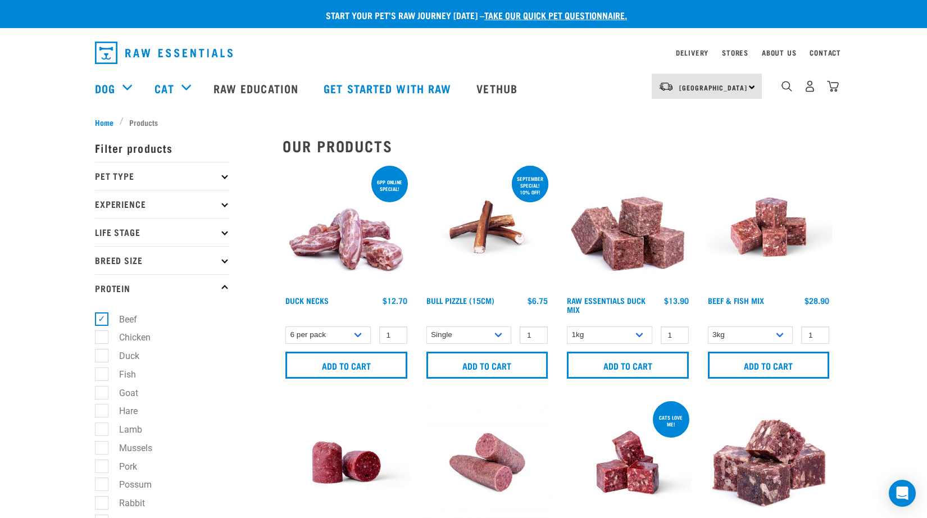
scroll to position [0, 0]
click at [101, 319] on label "Beef" at bounding box center [121, 319] width 40 height 14
click at [98, 319] on input "Beef" at bounding box center [98, 316] width 7 height 7
checkbox input "false"
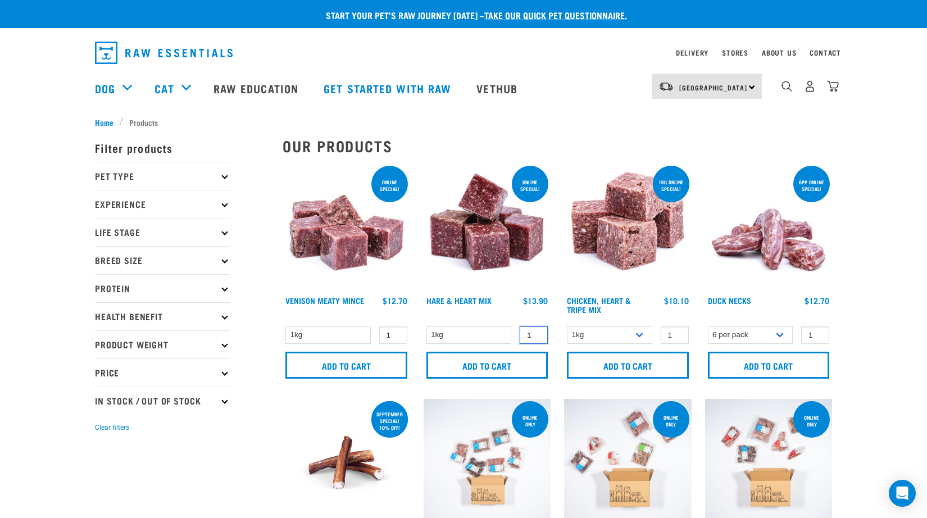
type input "2"
click at [535, 332] on input "2" at bounding box center [534, 334] width 28 height 17
click at [517, 361] on input "Add to cart" at bounding box center [487, 365] width 122 height 27
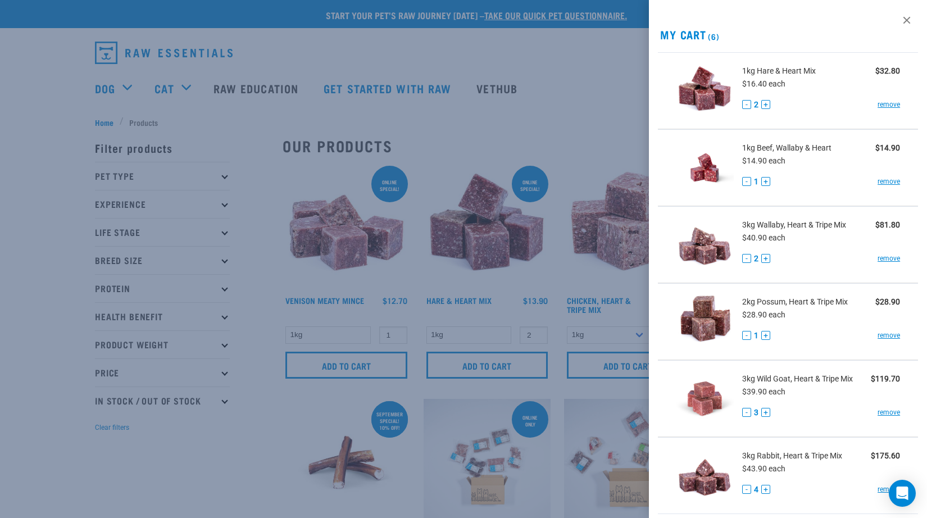
click at [543, 101] on div at bounding box center [463, 259] width 927 height 518
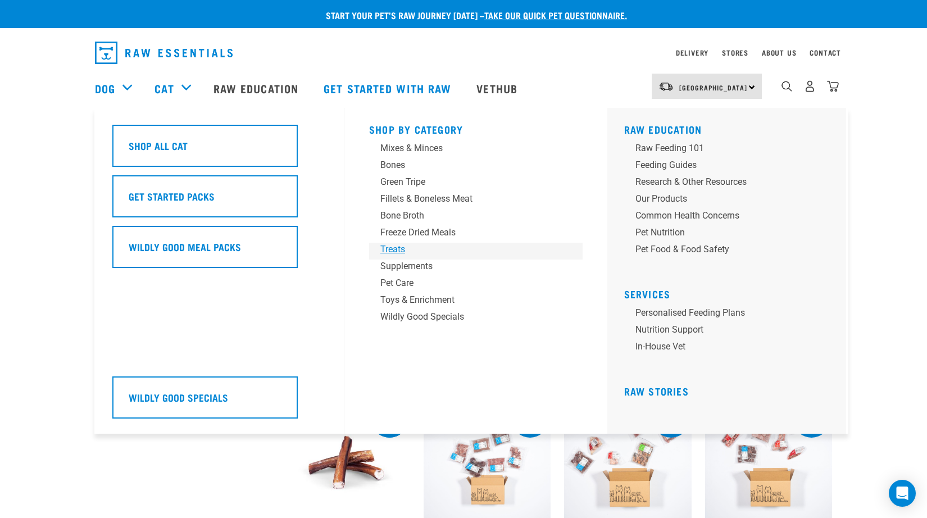
click at [397, 252] on div "Treats" at bounding box center [467, 249] width 175 height 13
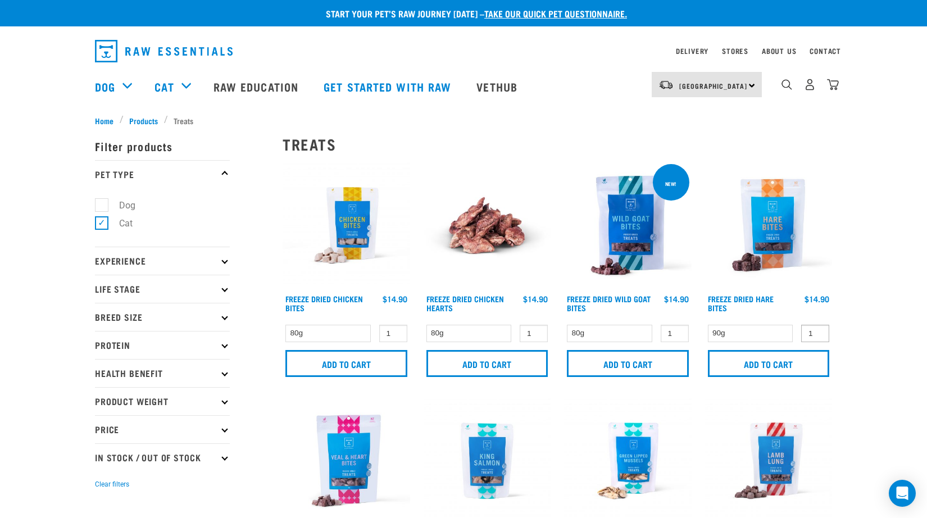
scroll to position [4, 0]
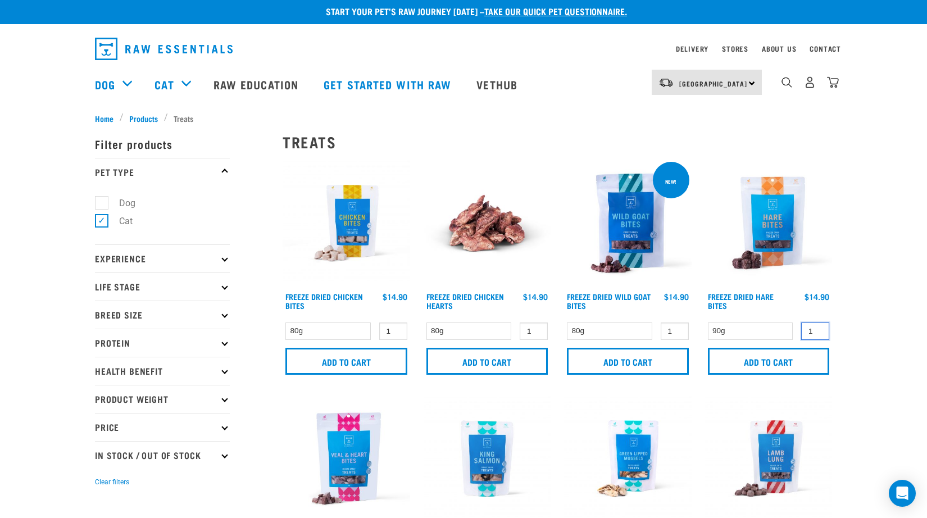
type input "2"
click at [817, 330] on input "2" at bounding box center [815, 330] width 28 height 17
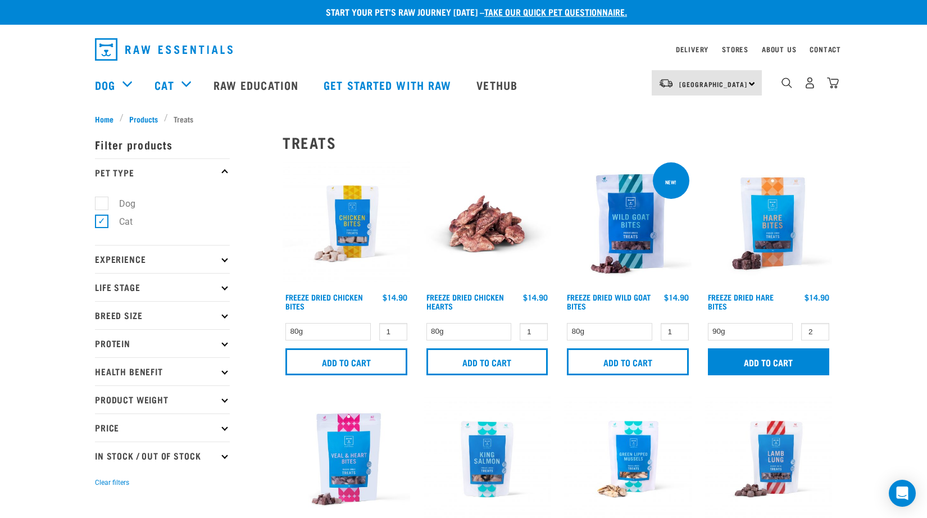
click at [774, 370] on input "Add to cart" at bounding box center [769, 361] width 122 height 27
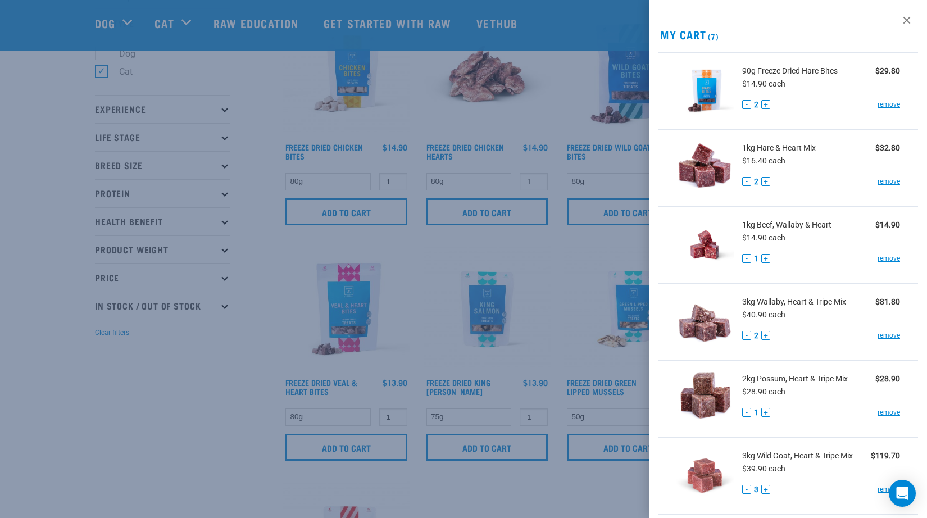
scroll to position [1, 0]
click at [183, 367] on div at bounding box center [463, 259] width 927 height 518
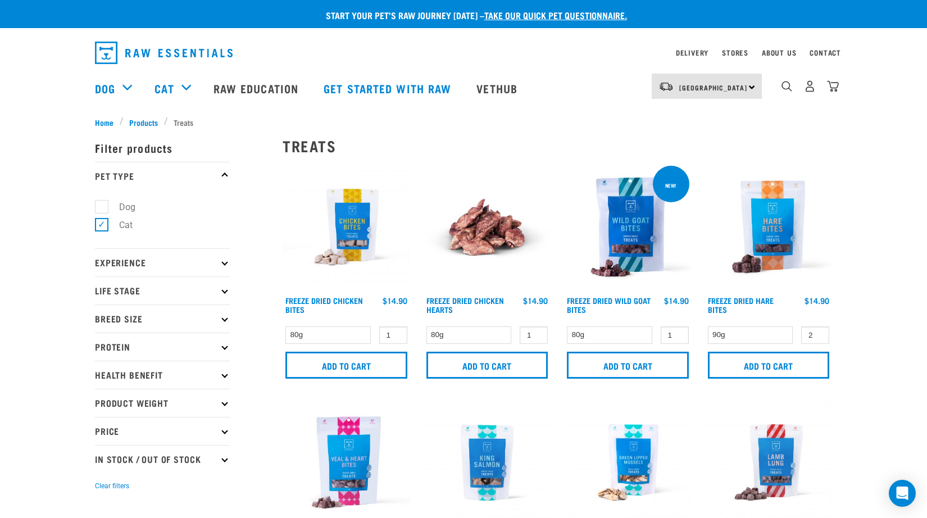
scroll to position [0, 0]
click at [809, 91] on img "dropdown navigation" at bounding box center [810, 86] width 12 height 12
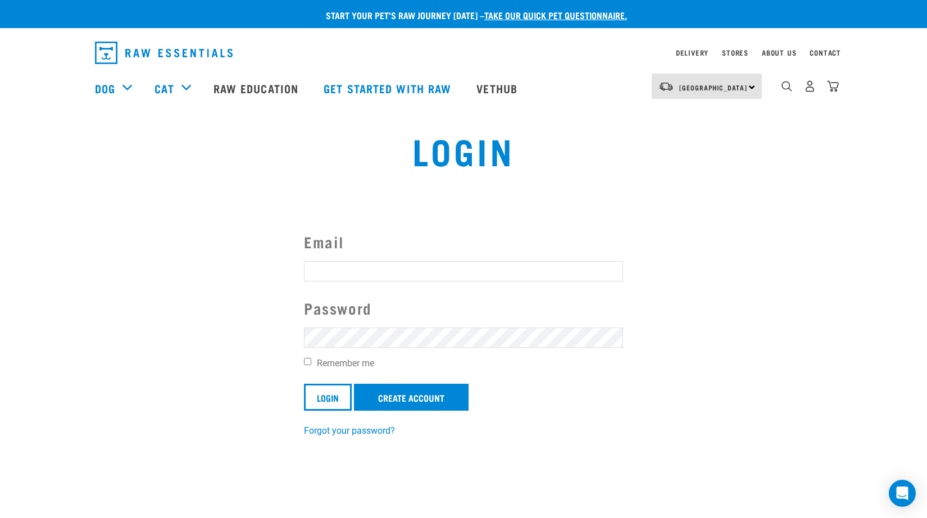
type input "rheality03@gmail.com"
click at [324, 398] on input "Login" at bounding box center [328, 397] width 48 height 27
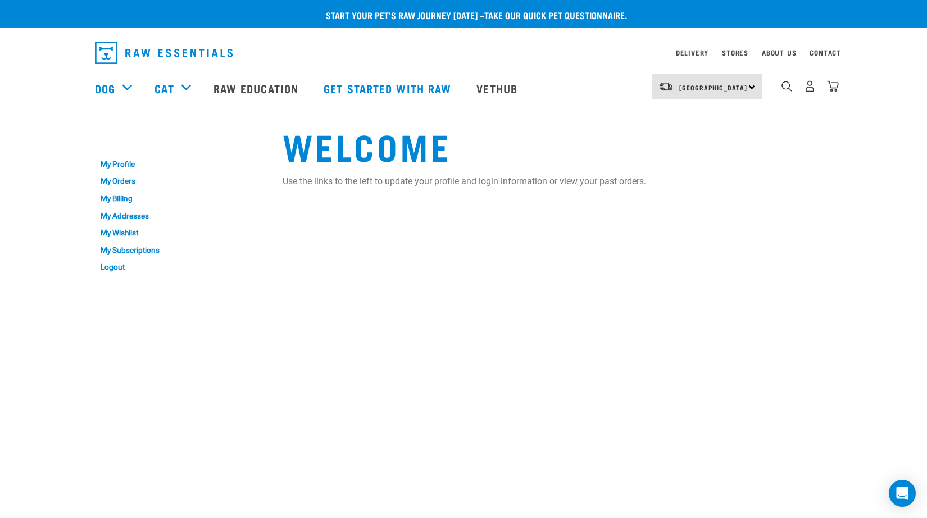
scroll to position [-2, 0]
click at [834, 86] on img "dropdown navigation" at bounding box center [833, 86] width 12 height 12
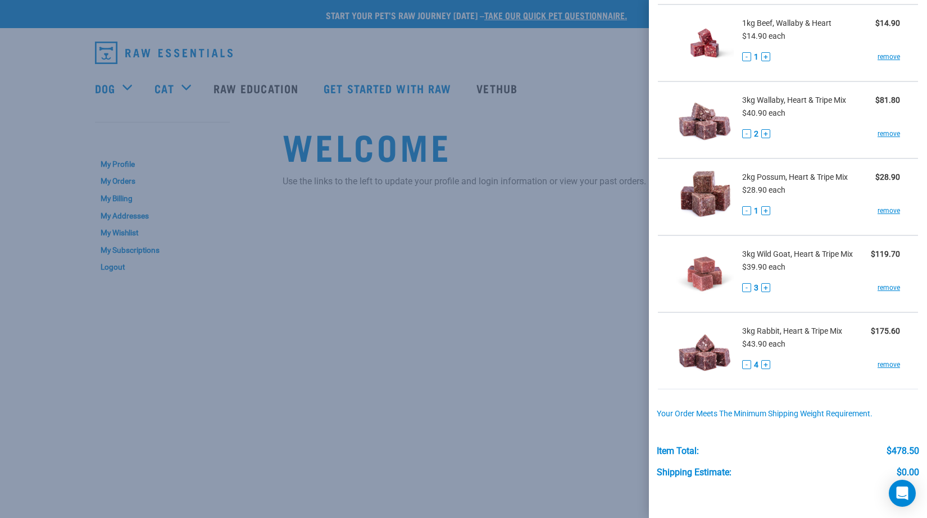
scroll to position [1, 0]
click at [765, 289] on button "+" at bounding box center [765, 287] width 9 height 9
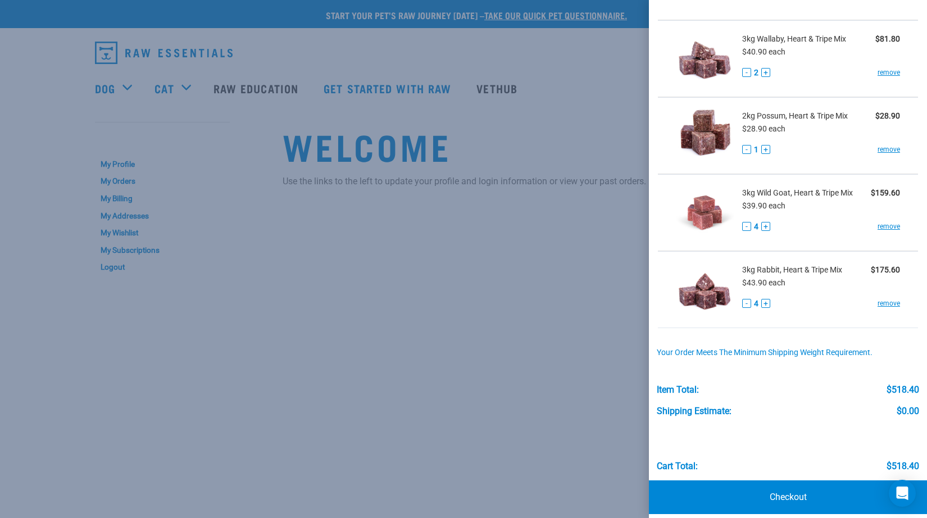
scroll to position [279, 0]
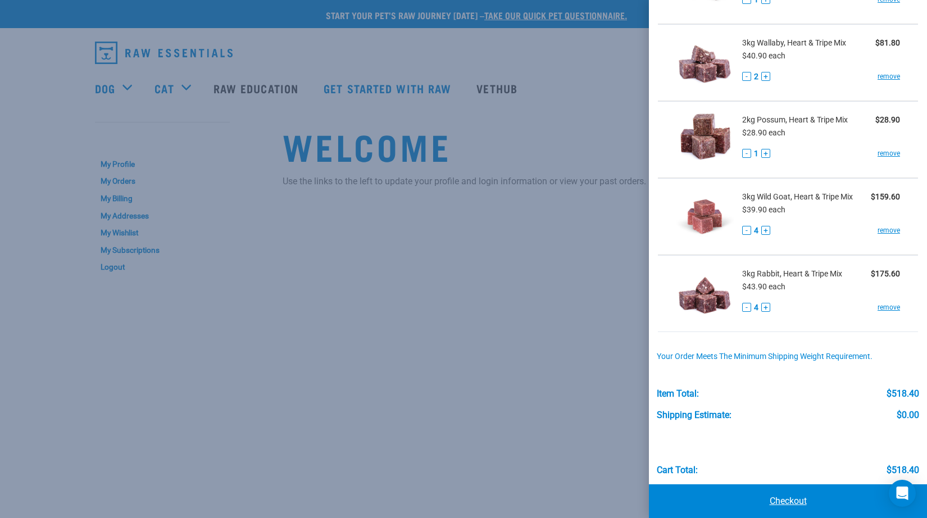
click at [775, 504] on link "Checkout" at bounding box center [788, 501] width 278 height 34
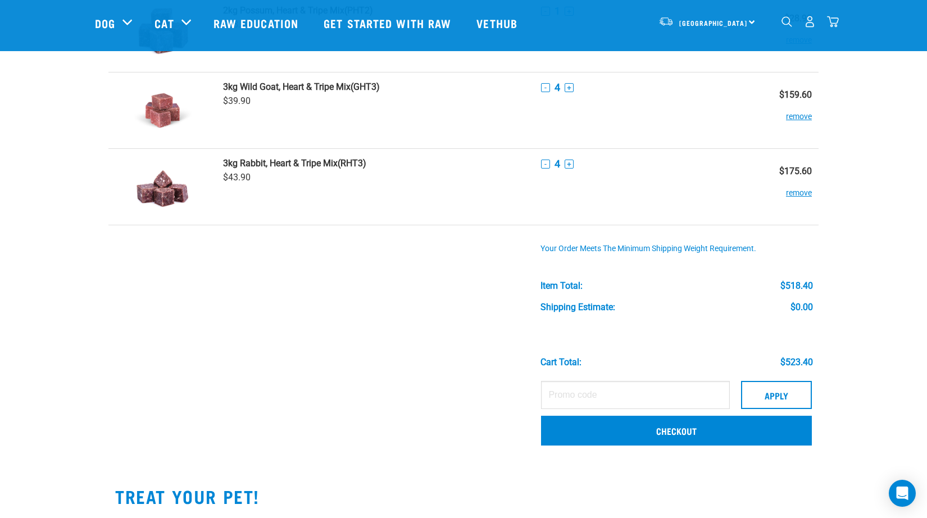
scroll to position [409, 0]
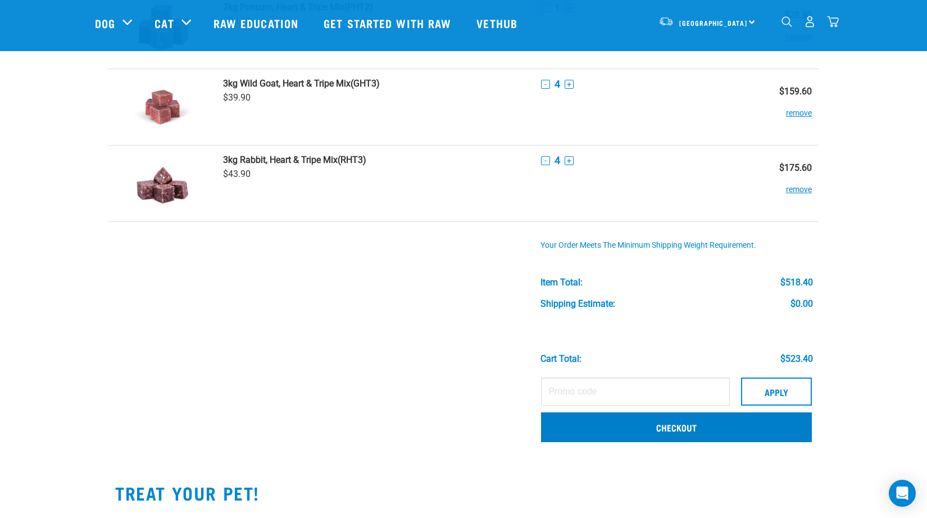
click at [569, 425] on link "Checkout" at bounding box center [676, 426] width 271 height 29
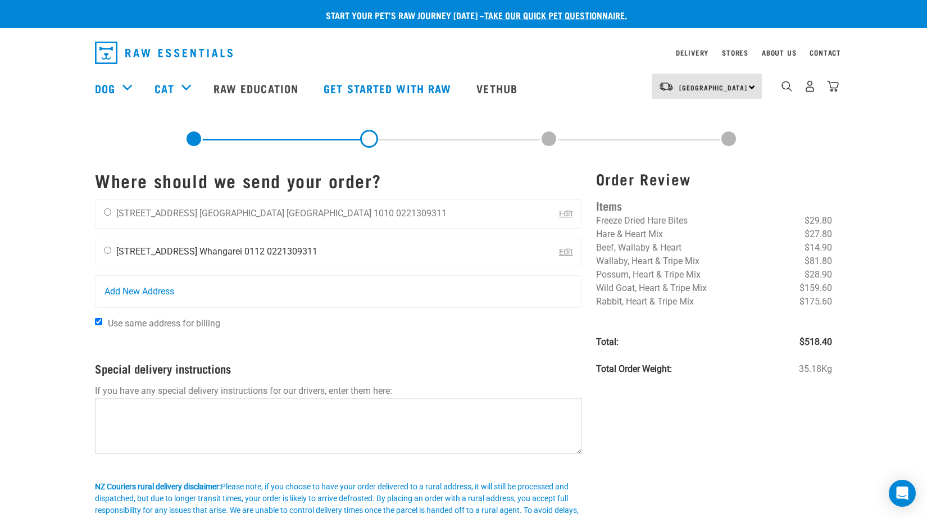
click at [209, 247] on li "Whangarei 0112" at bounding box center [231, 251] width 65 height 11
click at [106, 251] on input "radio" at bounding box center [107, 250] width 7 height 7
radio input "true"
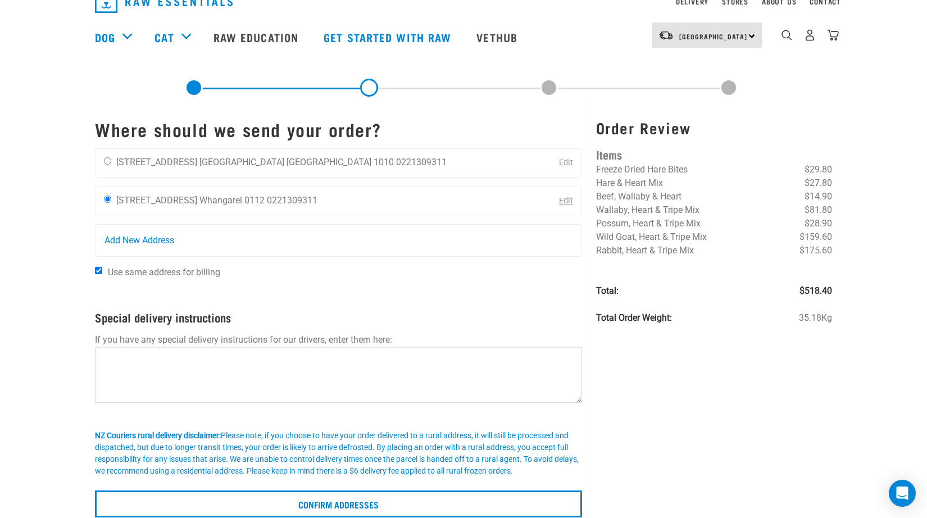
scroll to position [52, 0]
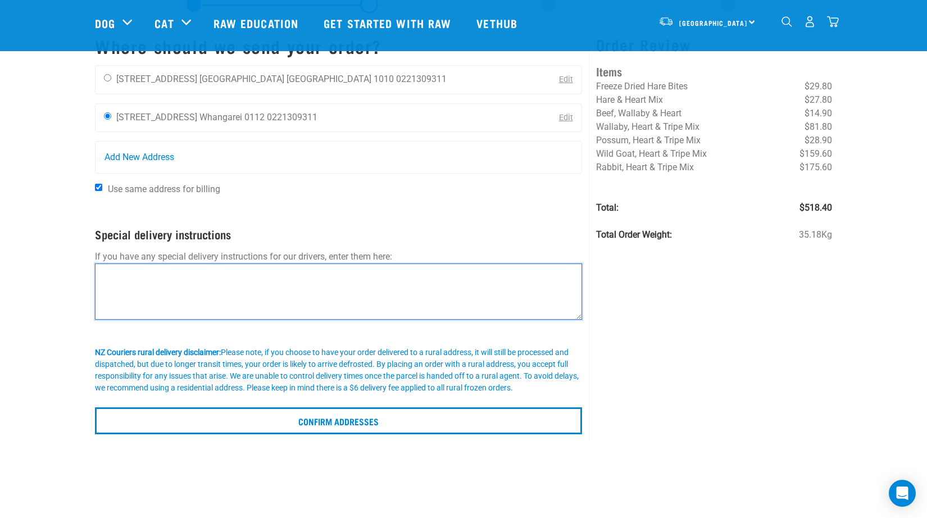
click at [328, 297] on textarea at bounding box center [338, 291] width 487 height 56
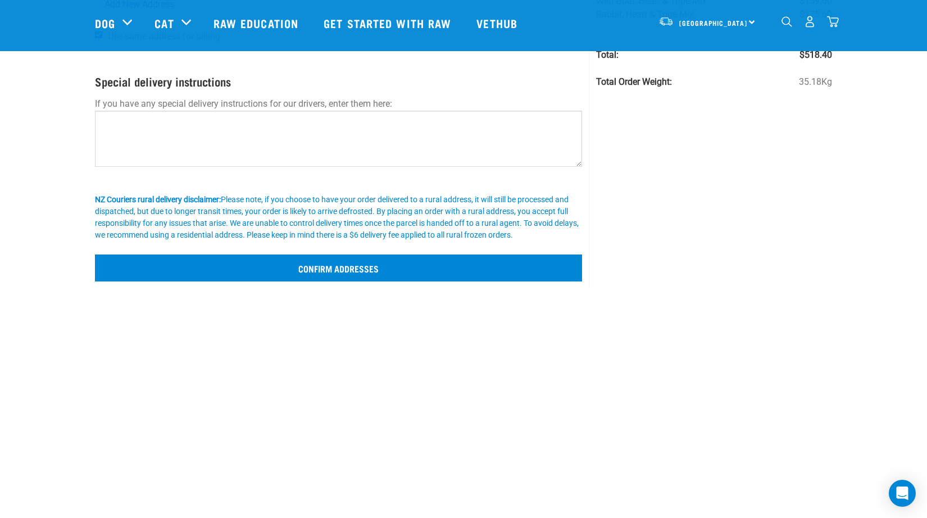
scroll to position [206, 0]
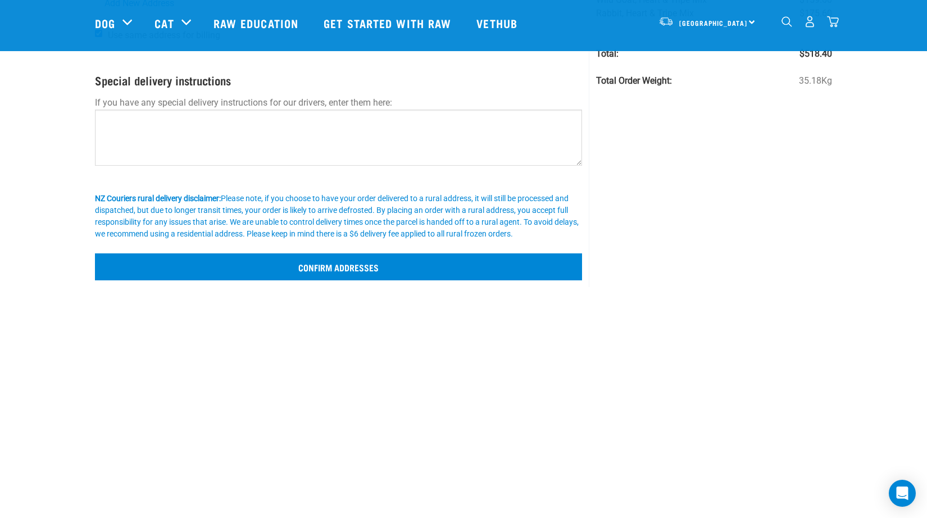
click at [430, 275] on input "Confirm addresses" at bounding box center [338, 266] width 487 height 27
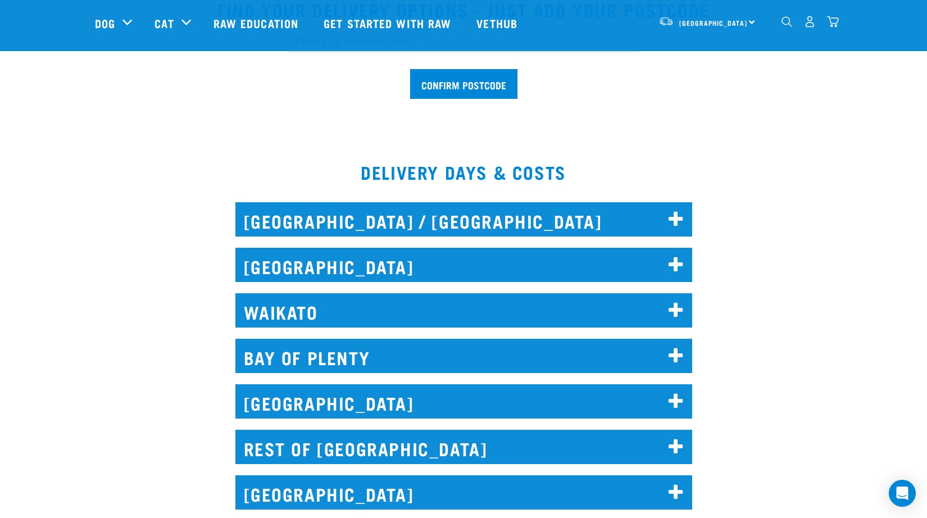
scroll to position [457, 0]
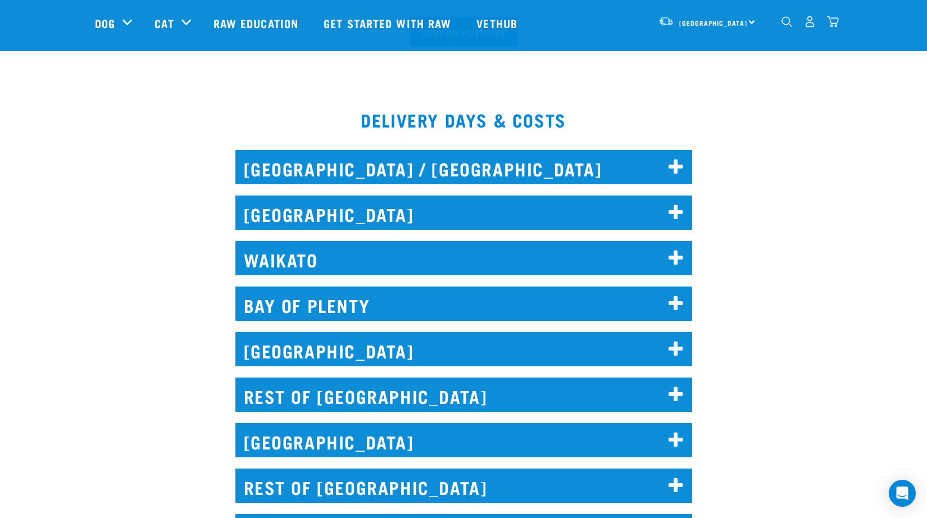
click at [539, 164] on h2 "[GEOGRAPHIC_DATA] / [GEOGRAPHIC_DATA]" at bounding box center [463, 167] width 457 height 34
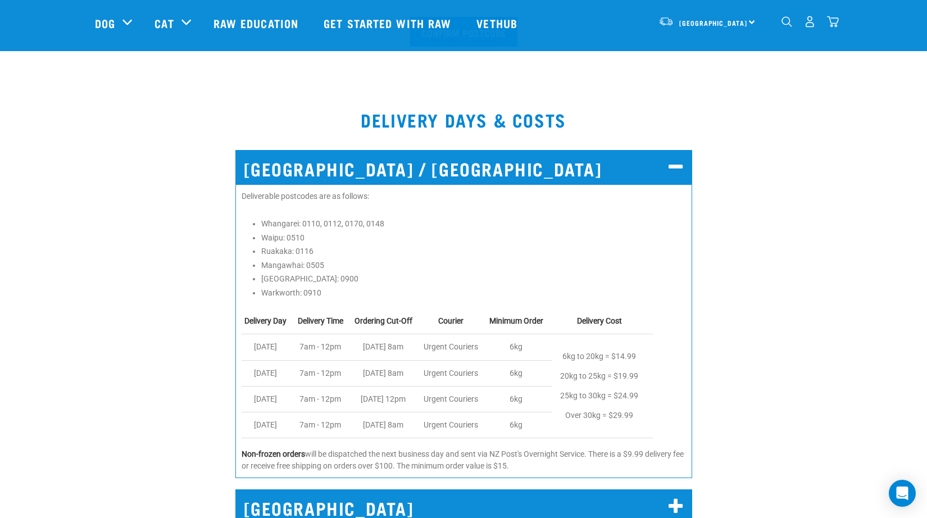
drag, startPoint x: 625, startPoint y: 413, endPoint x: 680, endPoint y: 419, distance: 55.9
click at [680, 419] on table "Delivery Day Delivery Time Ordering Cut-Off Courier Minimum Order Delivery Cost…" at bounding box center [464, 373] width 444 height 130
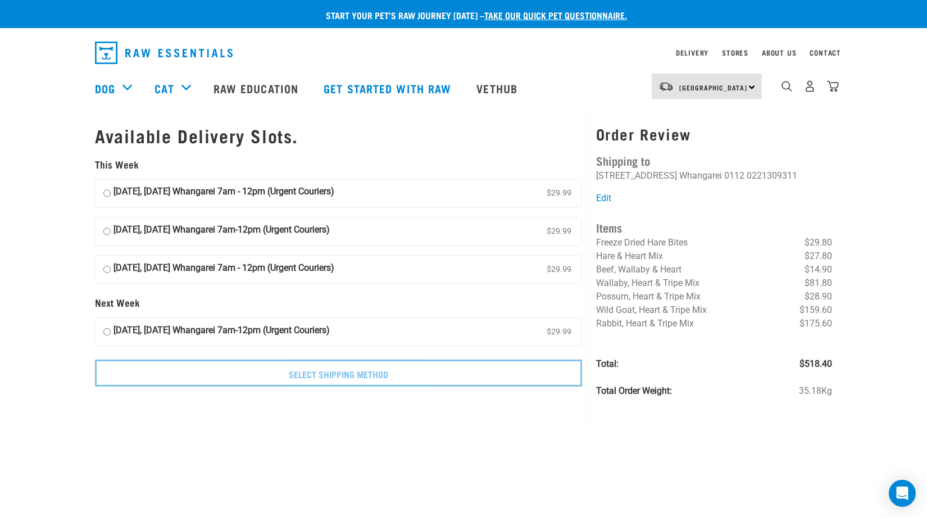
click at [110, 193] on label "01 October, Wednesday Whangarei 7am - 12pm (Urgent Couriers) $29.99" at bounding box center [339, 193] width 486 height 28
click at [110, 193] on input "01 October, Wednesday Whangarei 7am - 12pm (Urgent Couriers) $29.99" at bounding box center [106, 193] width 7 height 17
radio input "true"
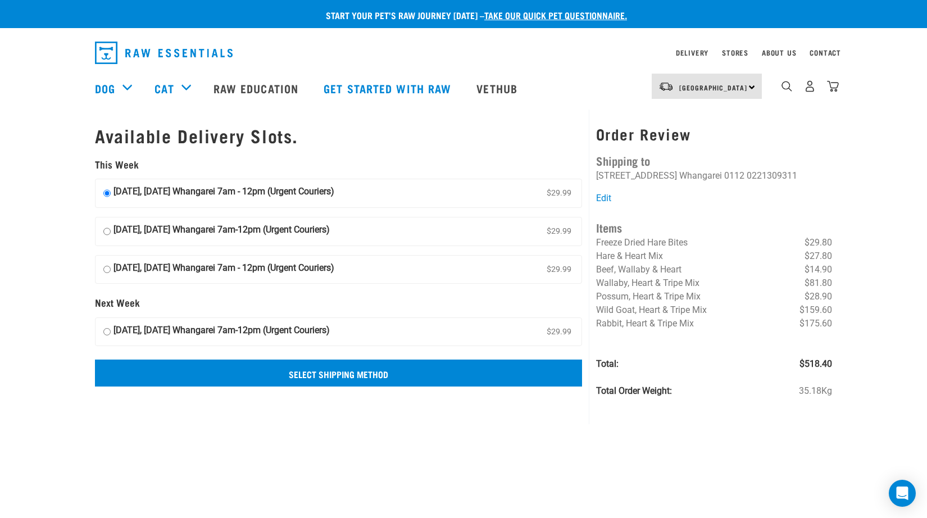
click at [280, 378] on input "Select Shipping Method" at bounding box center [338, 373] width 487 height 27
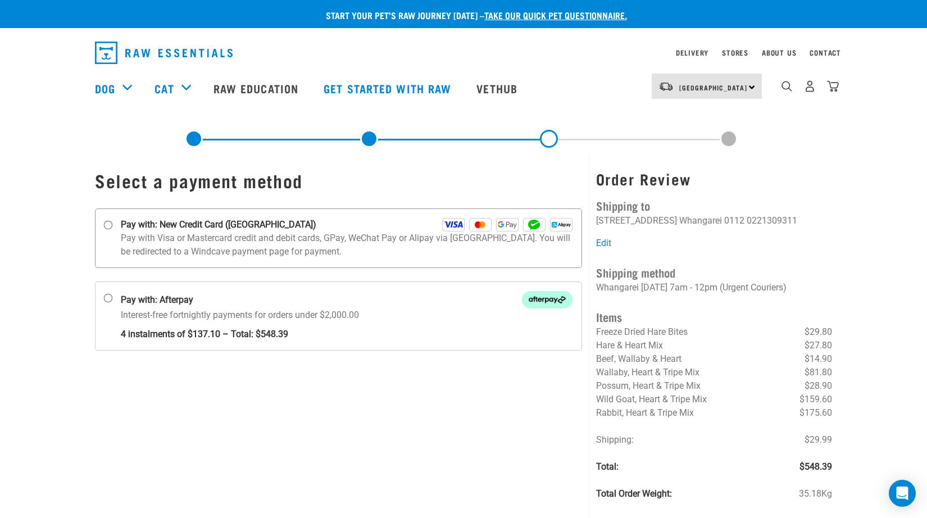
click at [110, 233] on label "Pay with: New Credit Card ([GEOGRAPHIC_DATA])" at bounding box center [338, 238] width 487 height 60
click at [110, 230] on input "Pay with: New Credit Card ([GEOGRAPHIC_DATA])" at bounding box center [108, 225] width 9 height 9
radio input "true"
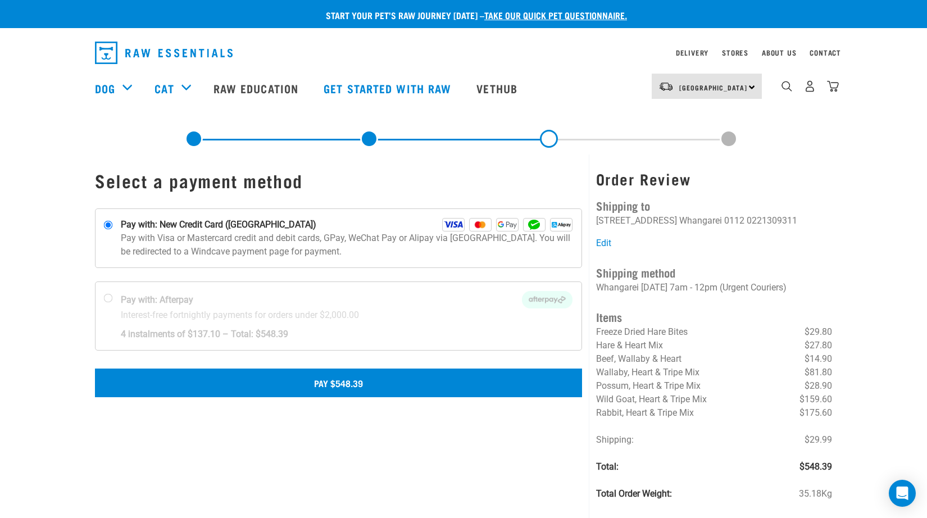
click at [500, 390] on button "Pay $548.39" at bounding box center [338, 383] width 487 height 28
